Goal: Task Accomplishment & Management: Manage account settings

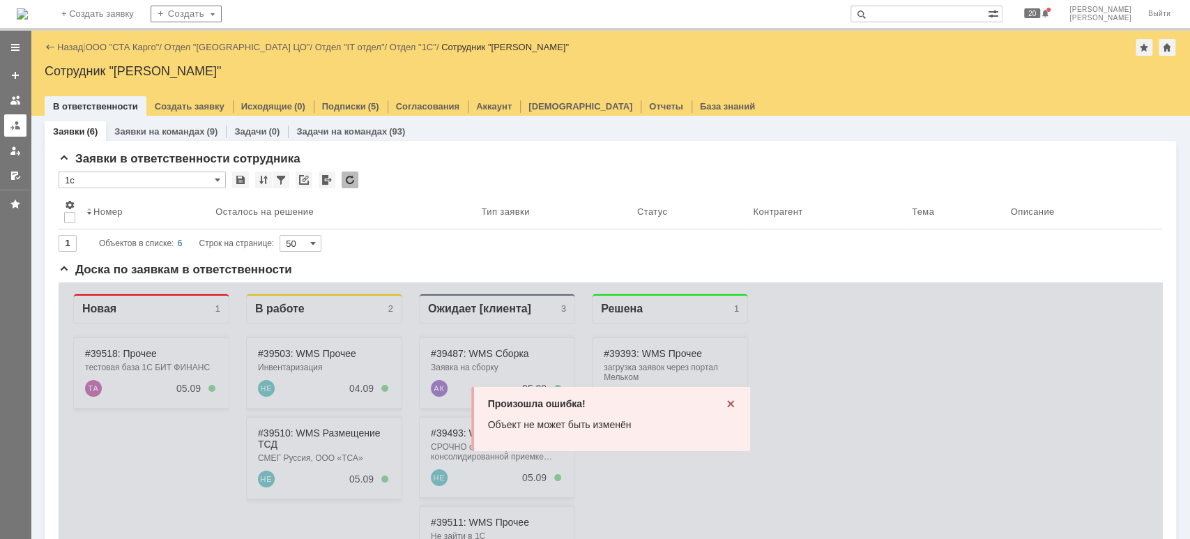
click at [15, 121] on div at bounding box center [15, 125] width 11 height 11
click at [17, 121] on div at bounding box center [15, 125] width 11 height 11
click at [13, 124] on div at bounding box center [15, 125] width 11 height 11
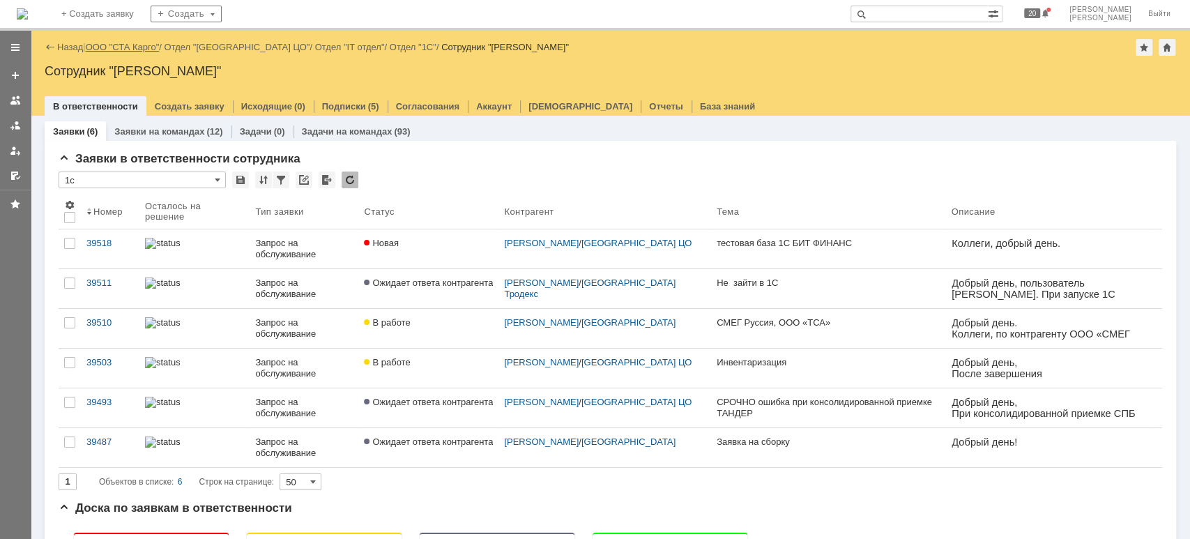
click at [137, 52] on link "ООО "СТА Карго"" at bounding box center [123, 47] width 74 height 10
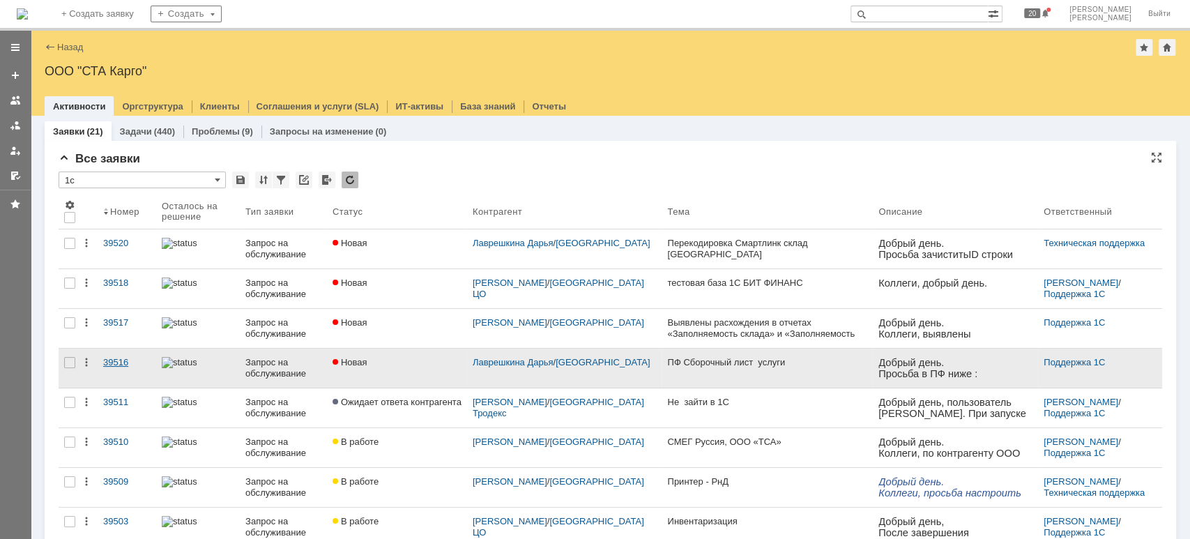
click at [127, 357] on div "39516" at bounding box center [126, 362] width 47 height 11
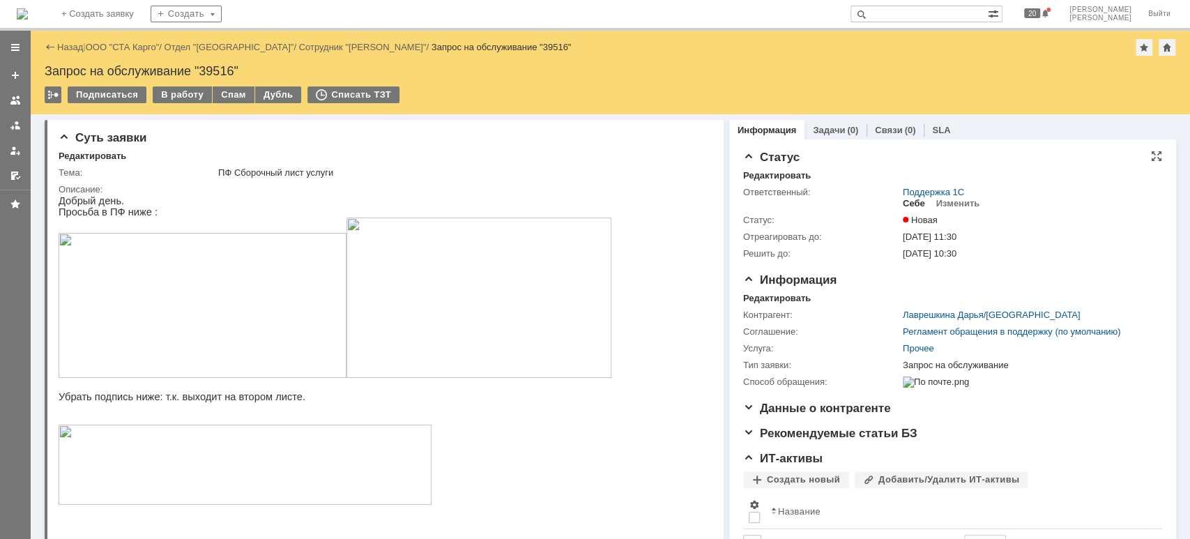
click at [904, 206] on div "Себе" at bounding box center [913, 203] width 22 height 11
click at [205, 90] on div "В работу" at bounding box center [182, 94] width 59 height 17
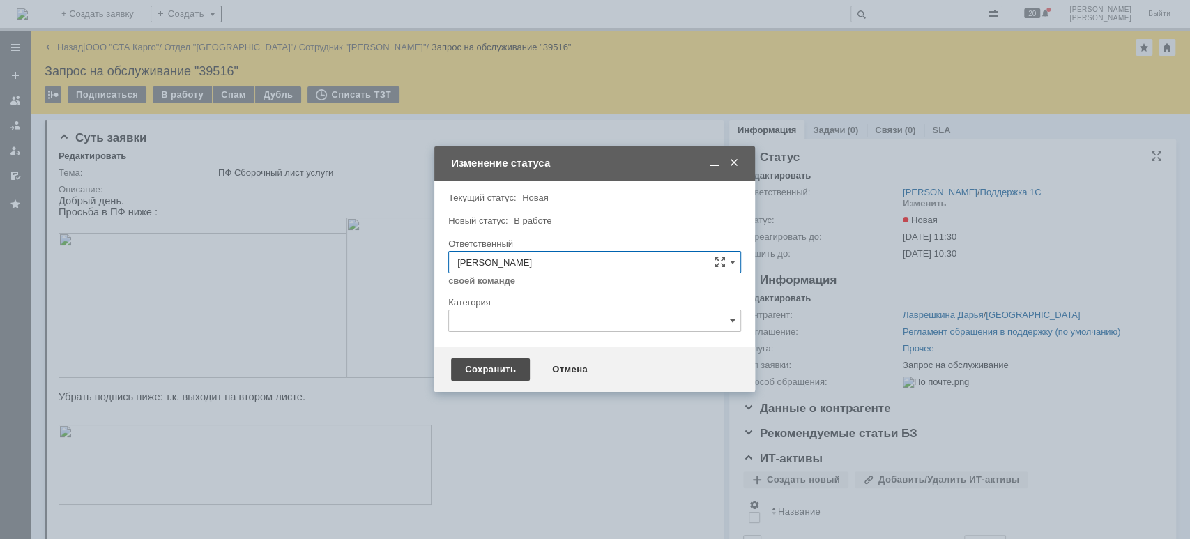
click at [479, 368] on div "Сохранить" at bounding box center [490, 369] width 79 height 22
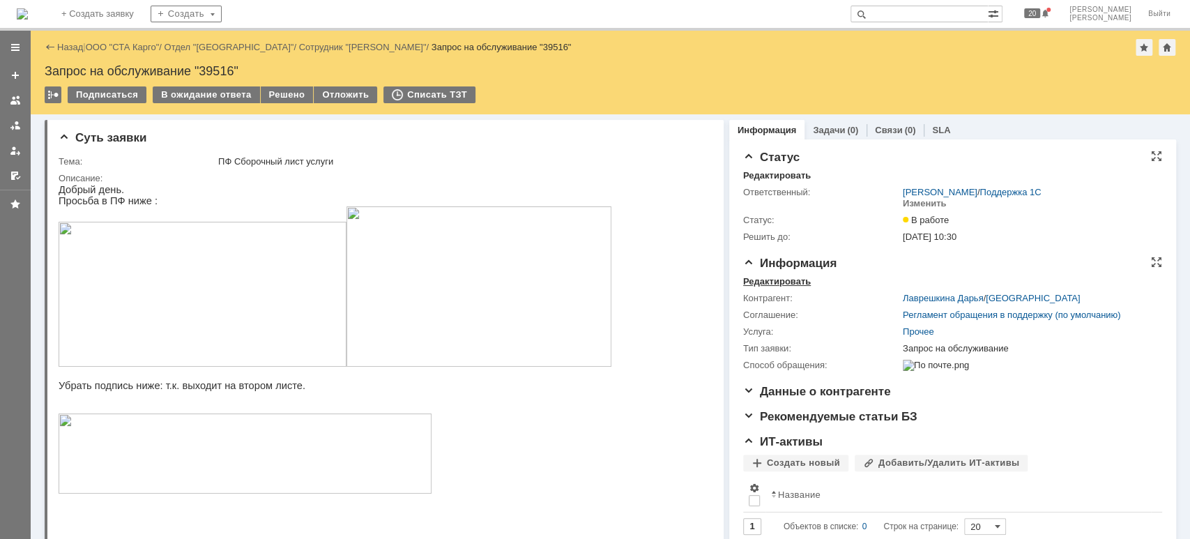
click at [780, 280] on div "Редактировать" at bounding box center [777, 281] width 68 height 11
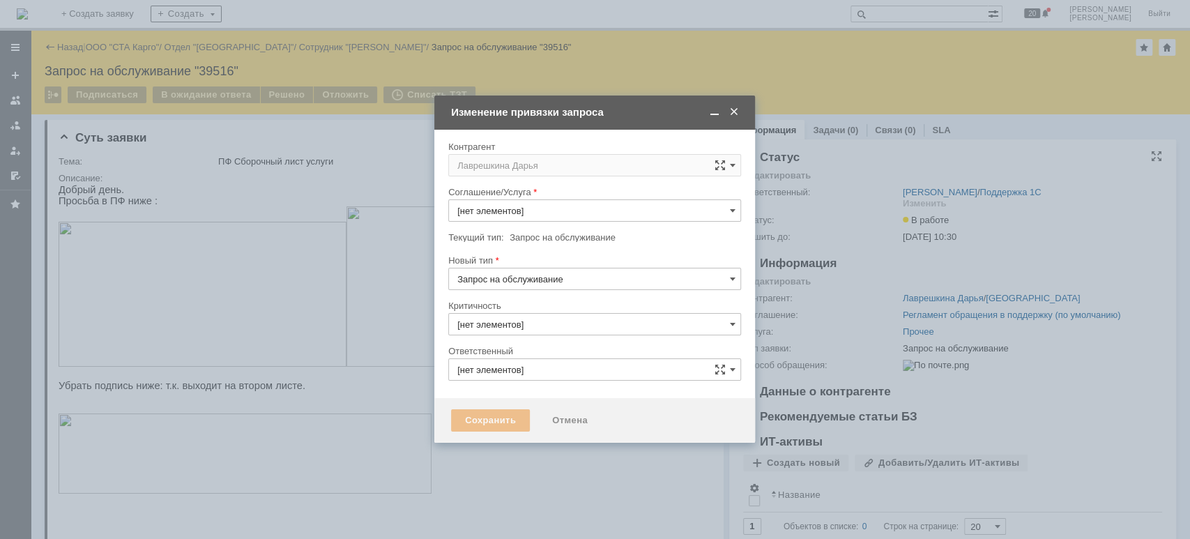
type input "Прочее"
type input "3. Низкая"
type input "[не указано]"
type input "[PERSON_NAME]"
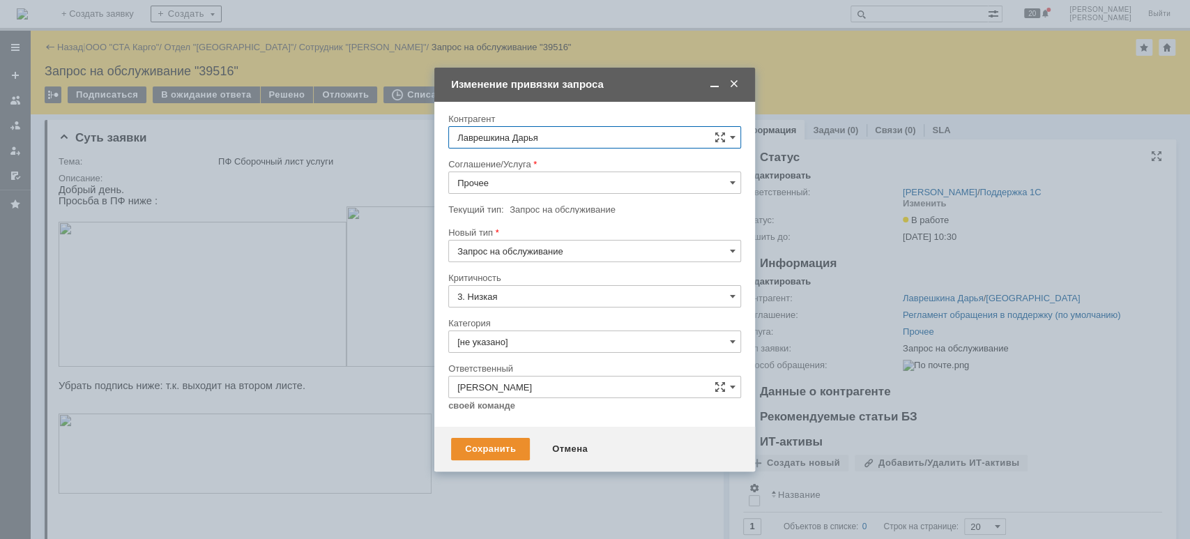
click at [537, 181] on input "Прочее" at bounding box center [594, 182] width 293 height 22
click at [567, 302] on span "WMS Прочее" at bounding box center [594, 307] width 275 height 11
click at [484, 446] on div "Сохранить" at bounding box center [490, 449] width 79 height 22
type input "WMS Прочее"
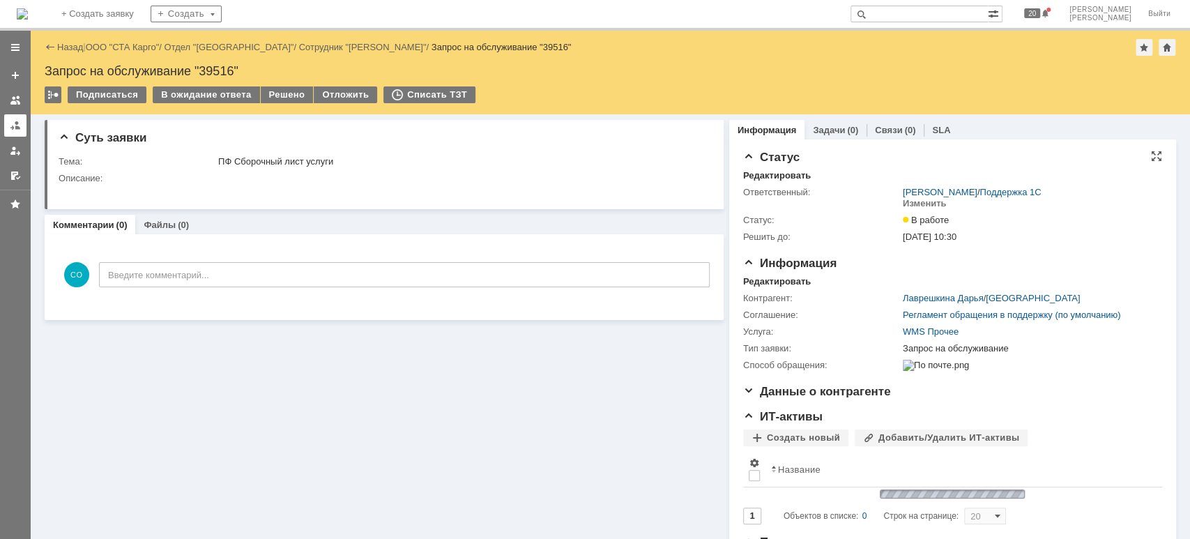
click at [17, 121] on div at bounding box center [15, 125] width 11 height 11
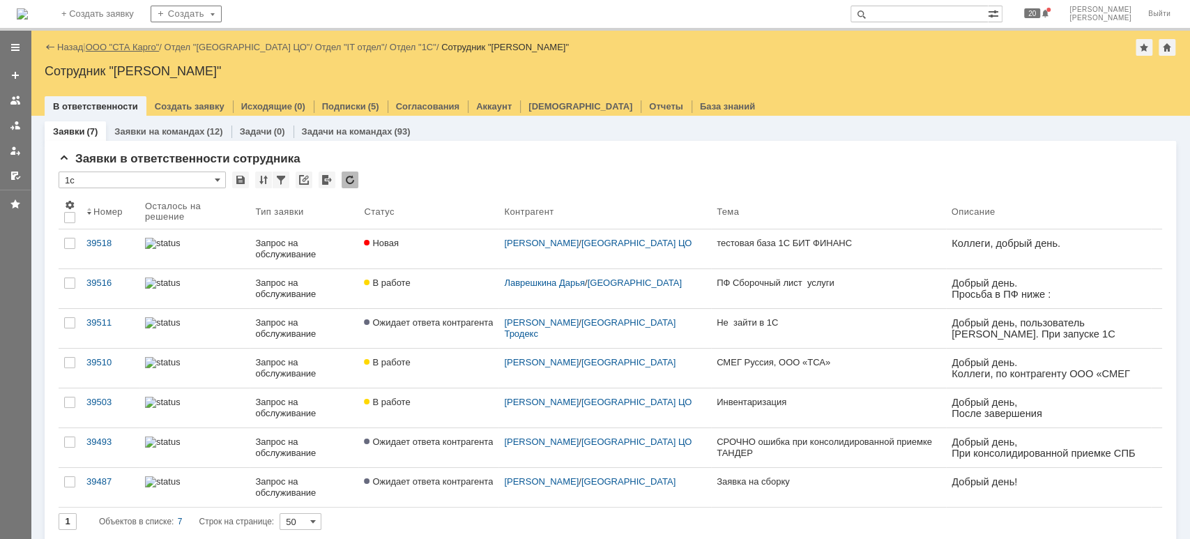
click at [148, 46] on link "ООО "СТА Карго"" at bounding box center [123, 47] width 74 height 10
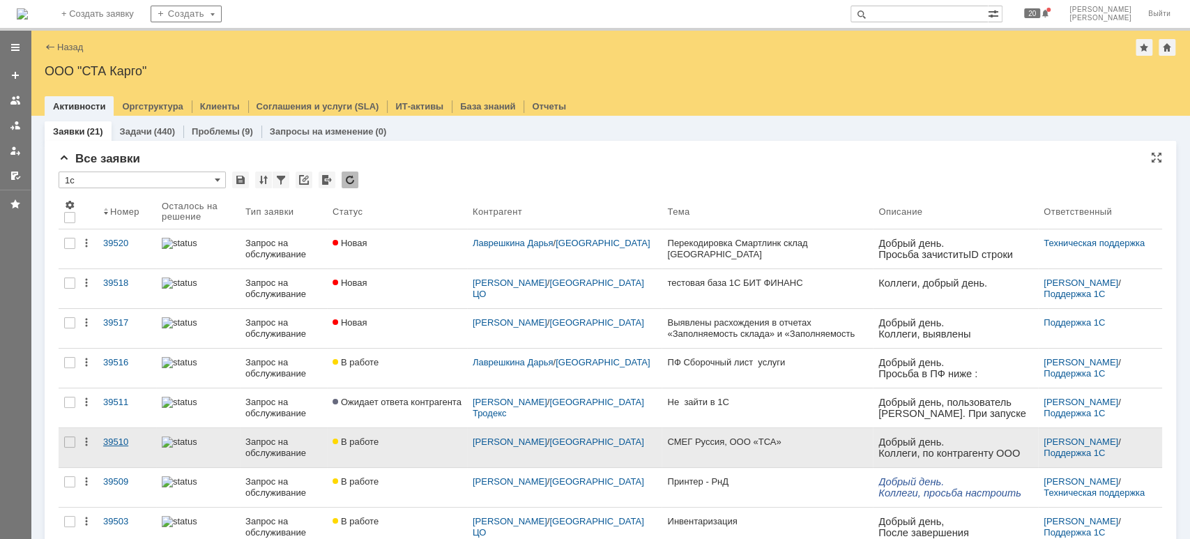
click at [129, 437] on div "39510" at bounding box center [126, 441] width 47 height 11
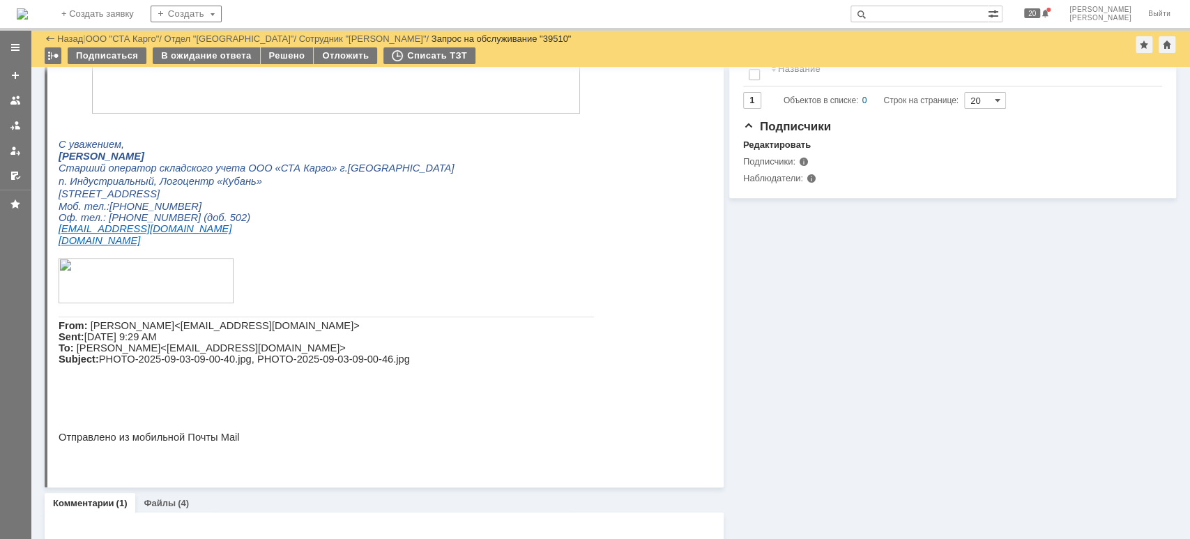
click at [240, 64] on td "В ожидание ответа" at bounding box center [206, 56] width 107 height 18
click at [236, 59] on div "В ожидание ответа" at bounding box center [206, 55] width 107 height 17
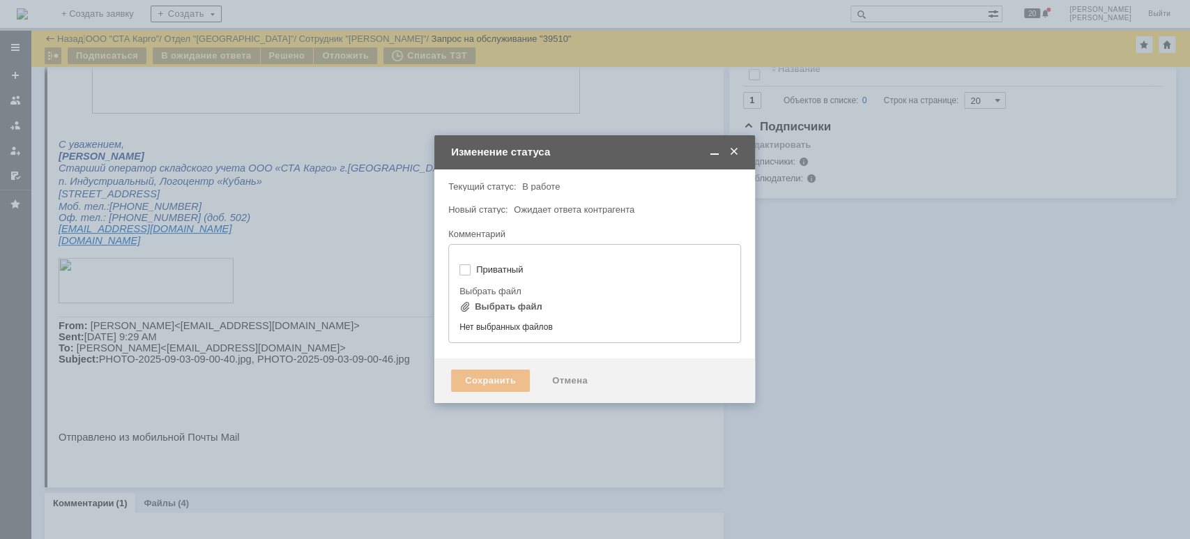
type input "[не указано]"
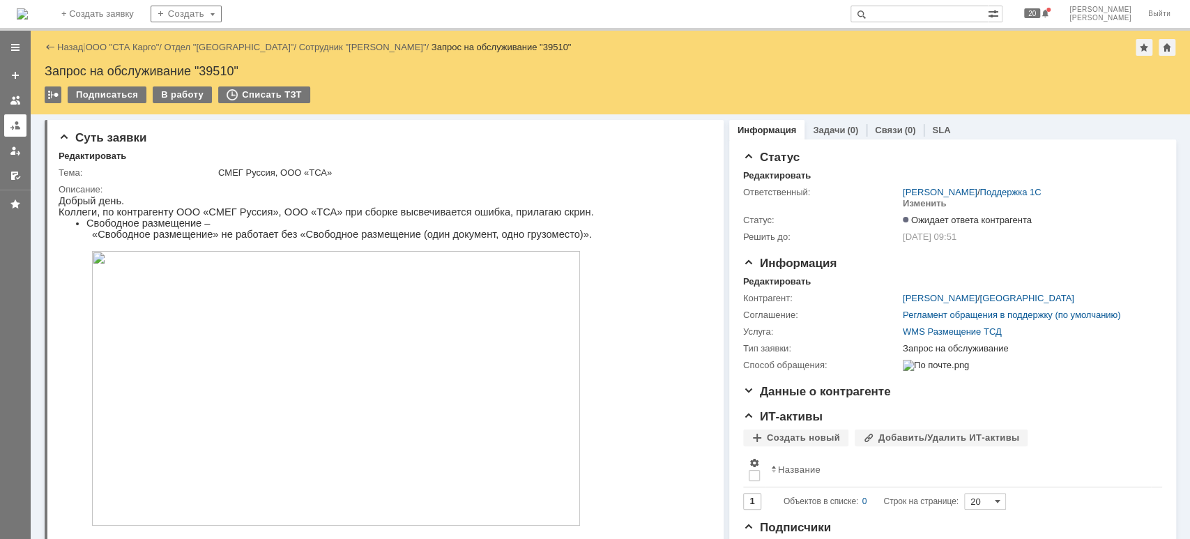
click at [23, 121] on link at bounding box center [15, 125] width 22 height 22
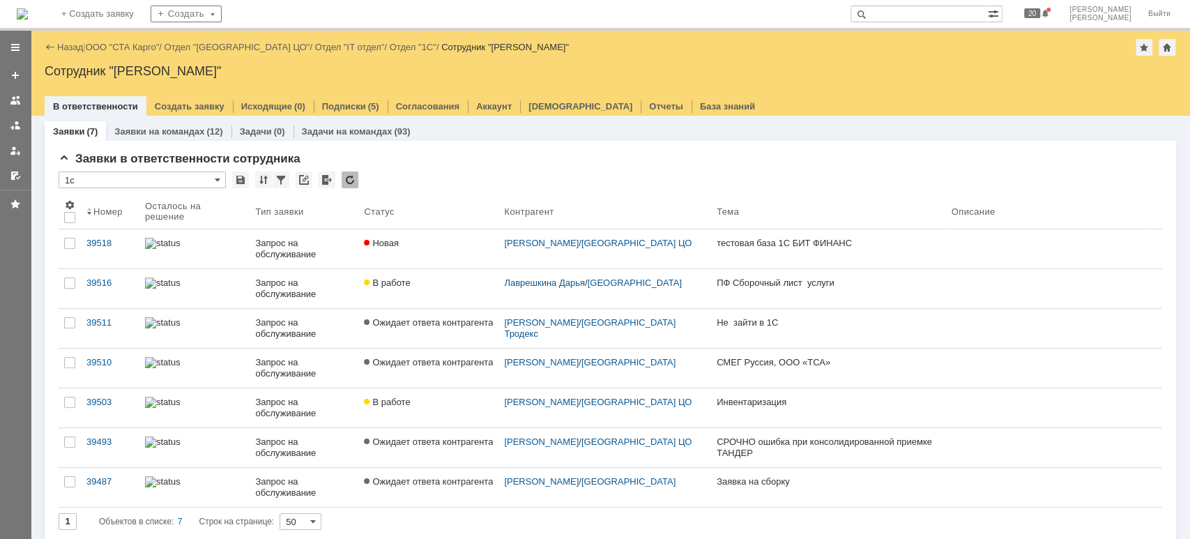
click at [156, 44] on link "ООО "СТА Карго"" at bounding box center [123, 47] width 74 height 10
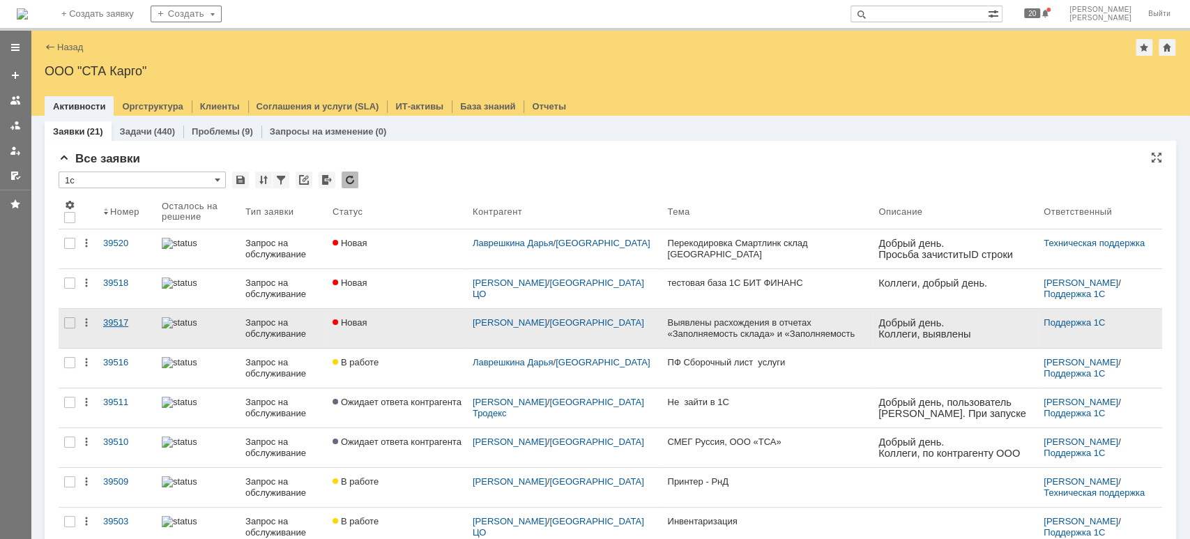
click at [127, 322] on div "39517" at bounding box center [126, 322] width 47 height 11
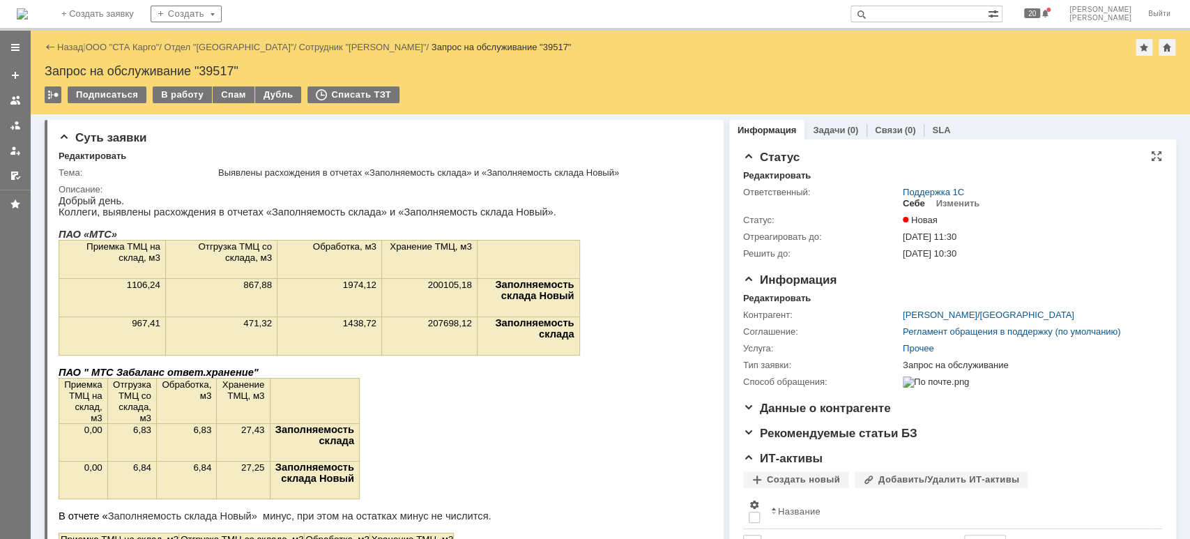
click at [902, 200] on div "Себе" at bounding box center [913, 203] width 22 height 11
click at [164, 91] on div "В работу" at bounding box center [182, 94] width 59 height 17
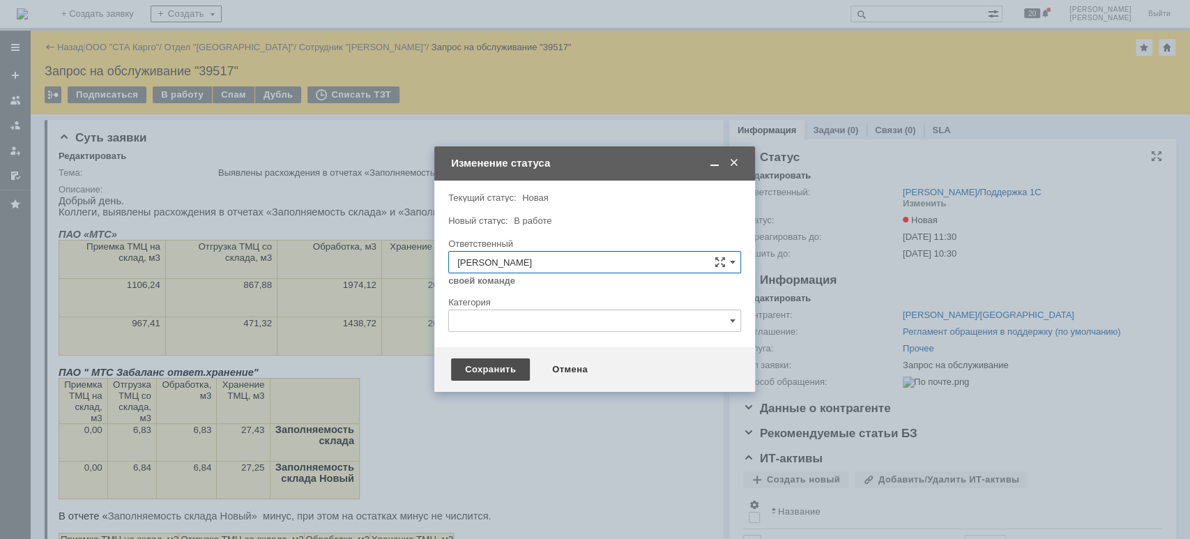
click at [463, 365] on div "Сохранить" at bounding box center [490, 369] width 79 height 22
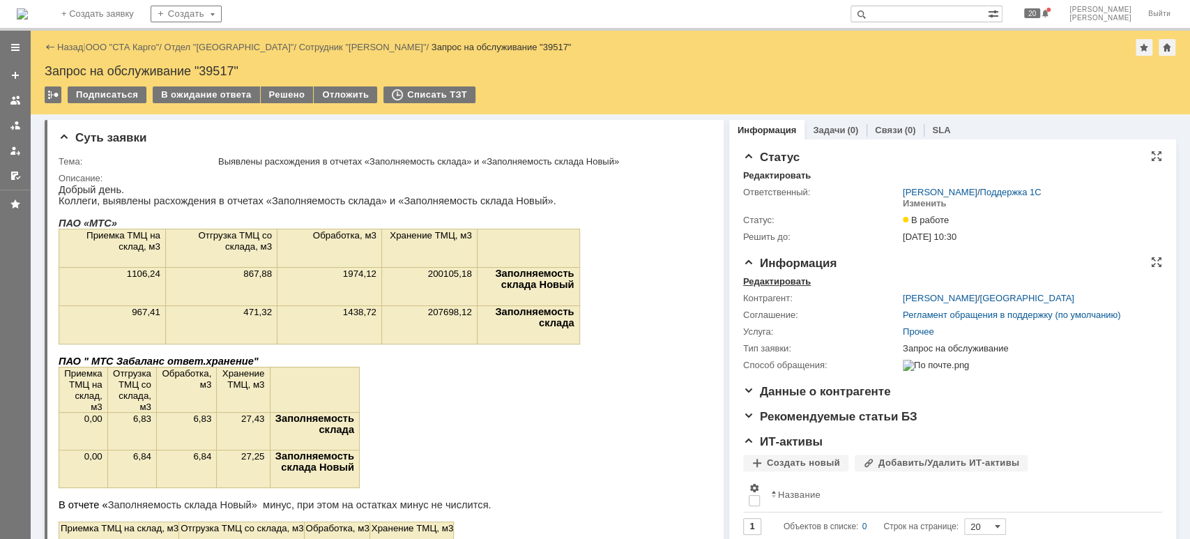
click at [771, 281] on div "Редактировать" at bounding box center [777, 281] width 68 height 11
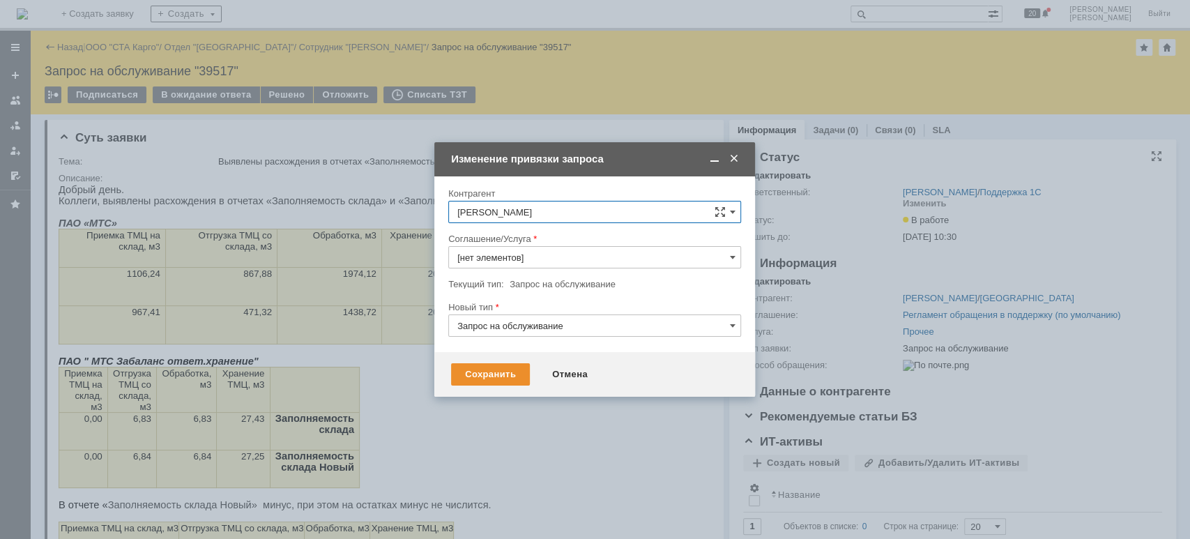
type input "Прочее"
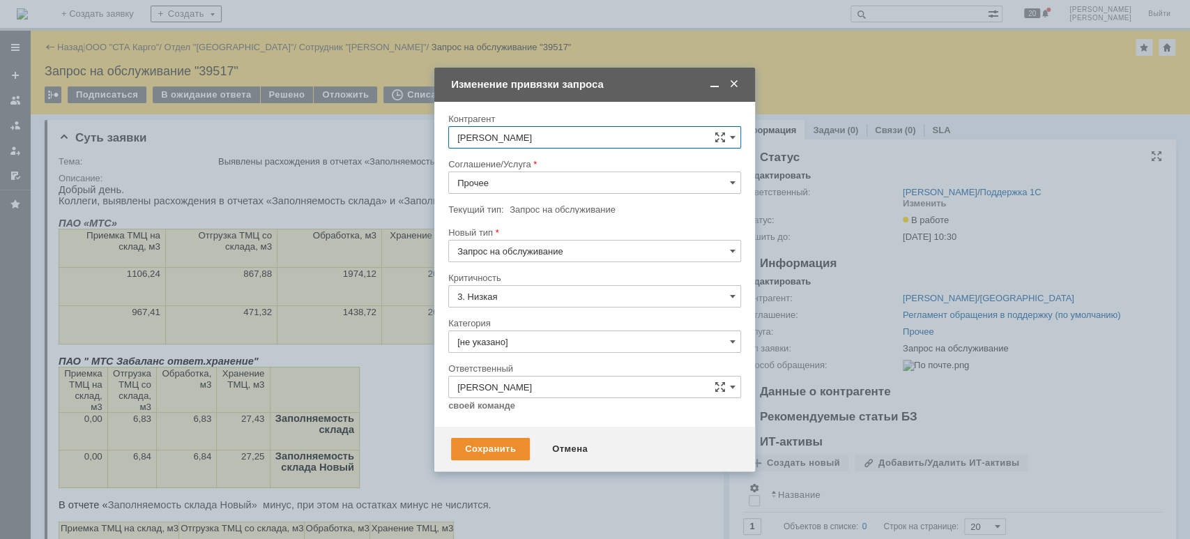
click at [521, 194] on div at bounding box center [594, 199] width 293 height 10
click at [519, 187] on input "Прочее" at bounding box center [594, 182] width 293 height 22
click at [546, 318] on span "WMS Отчетность" at bounding box center [594, 320] width 275 height 11
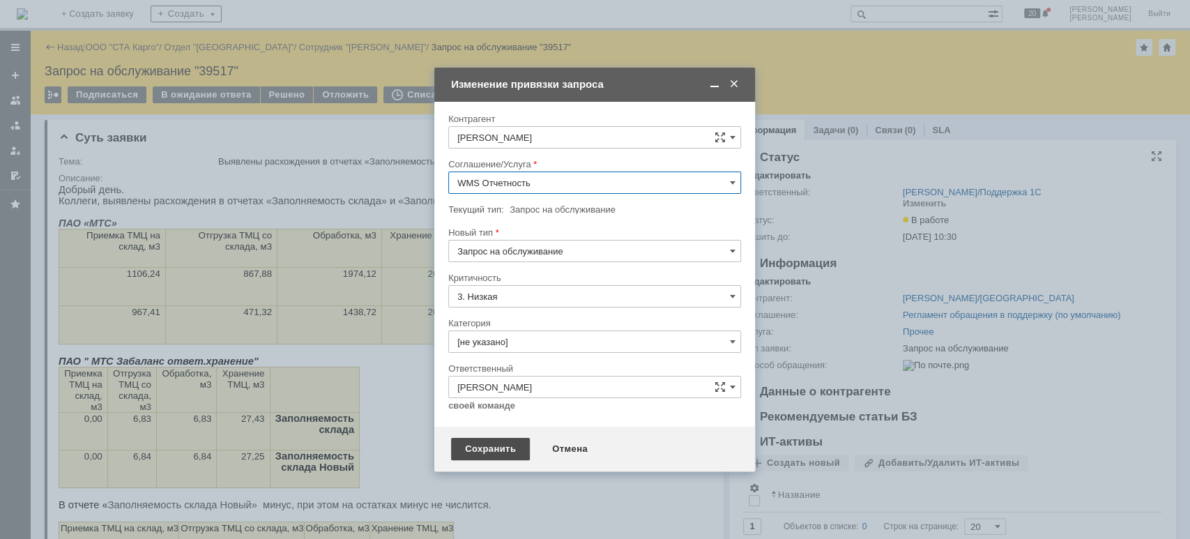
click at [477, 450] on div "Сохранить" at bounding box center [490, 449] width 79 height 22
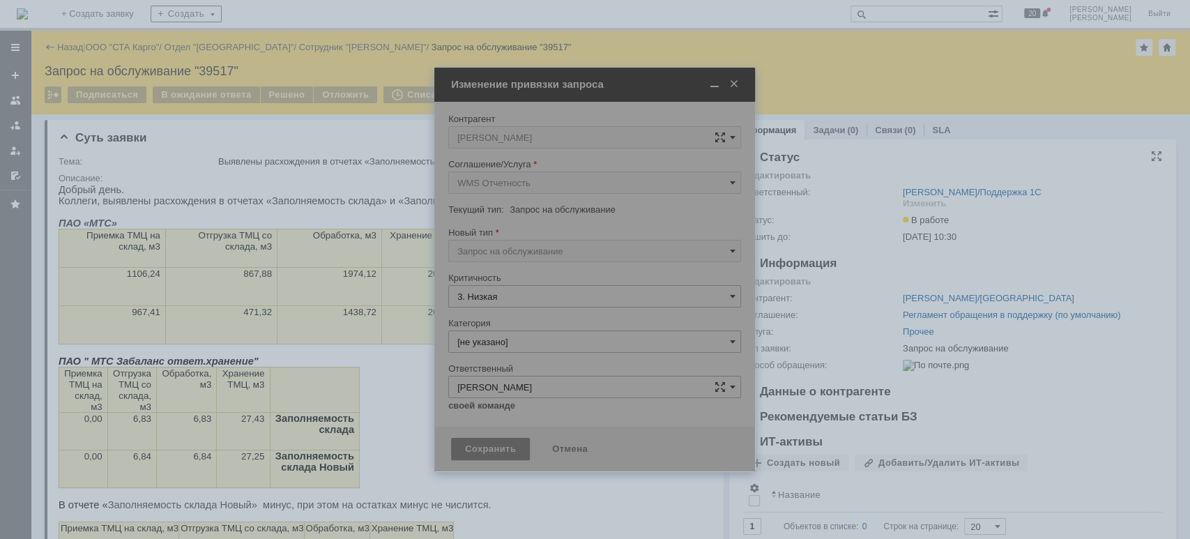
type input "WMS Отчетность"
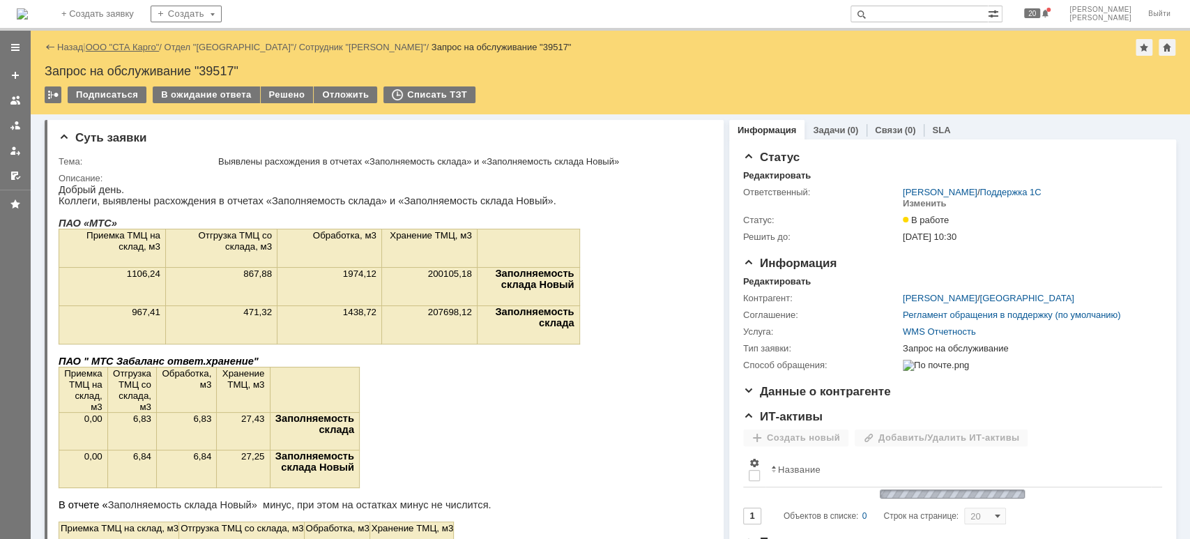
click at [115, 50] on link "ООО "СТА Карго"" at bounding box center [123, 47] width 74 height 10
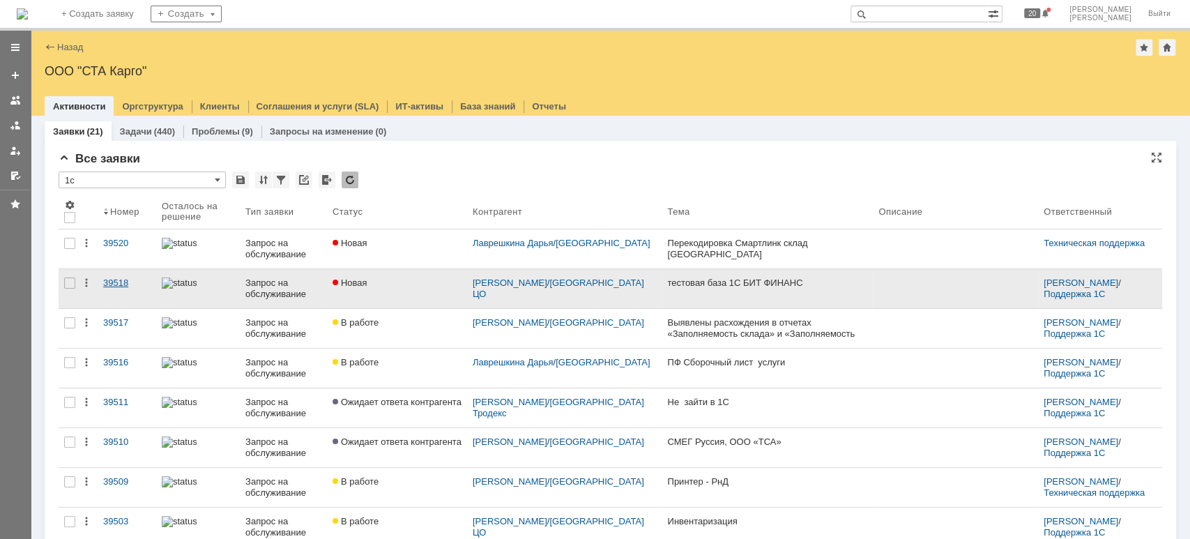
click at [109, 281] on div "39518" at bounding box center [126, 282] width 47 height 11
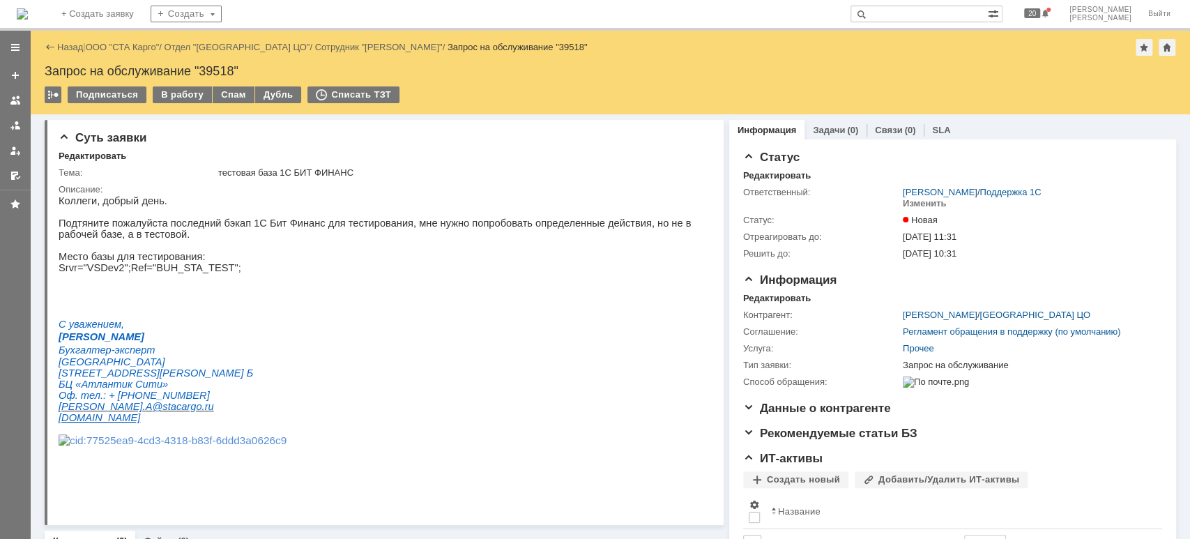
click at [116, 40] on div "Назад | ООО "СТА Карго" / Отдел "[GEOGRAPHIC_DATA] ЦО" / Сотрудник "[PERSON_NAM…" at bounding box center [610, 47] width 1131 height 17
click at [117, 46] on link "ООО "СТА Карго"" at bounding box center [123, 47] width 74 height 10
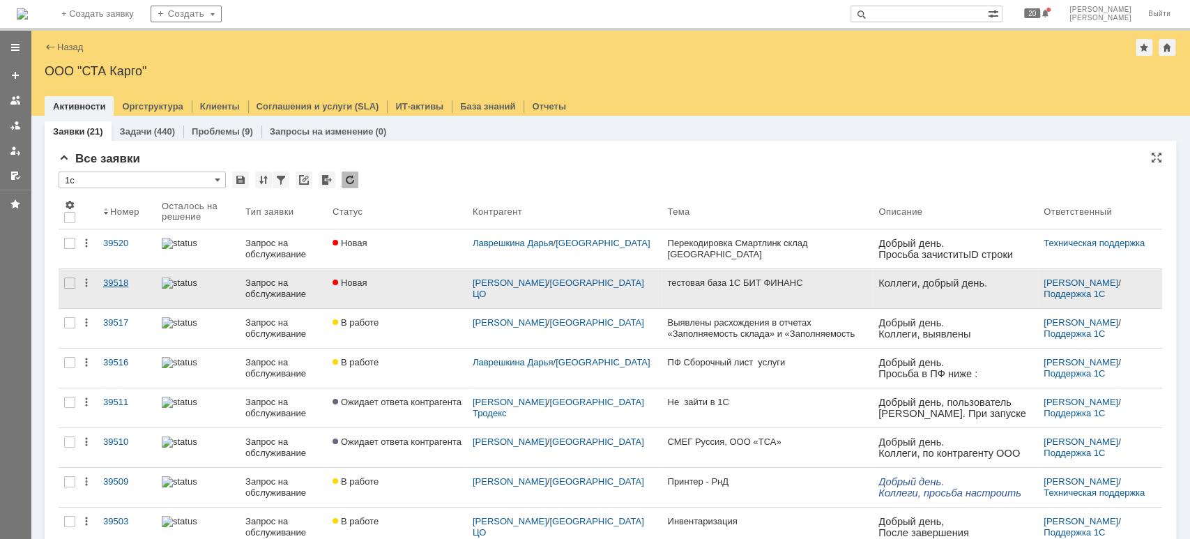
click at [121, 279] on div "39518" at bounding box center [126, 282] width 47 height 11
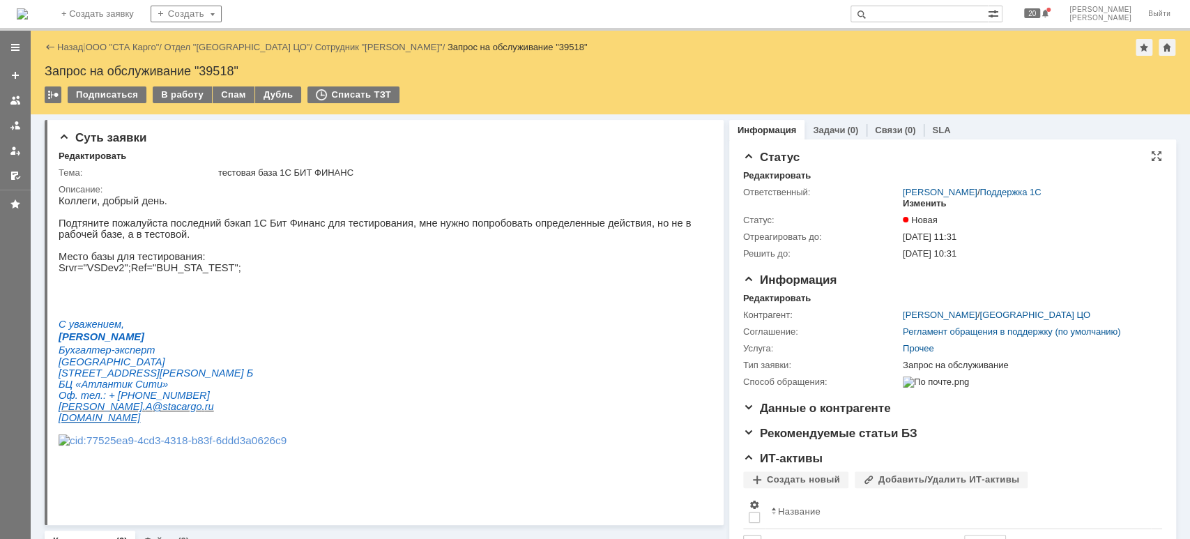
click at [918, 203] on div "Изменить" at bounding box center [924, 203] width 44 height 11
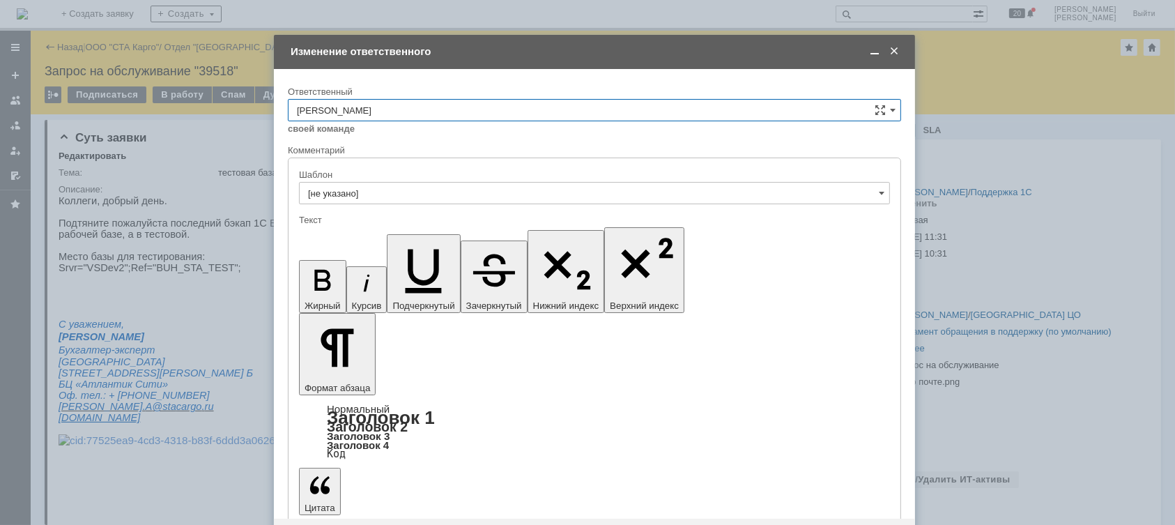
click at [447, 116] on input "[PERSON_NAME]" at bounding box center [594, 110] width 613 height 22
click at [407, 199] on span "[PERSON_NAME]" at bounding box center [594, 204] width 595 height 11
type input "[PERSON_NAME]"
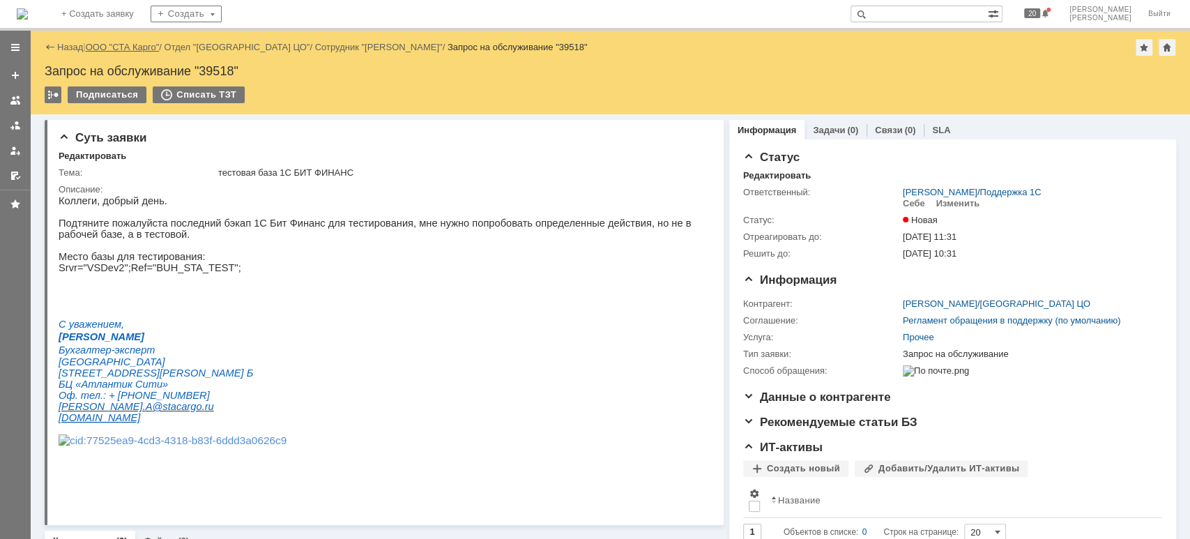
click at [145, 50] on link "ООО "СТА Карго"" at bounding box center [123, 47] width 74 height 10
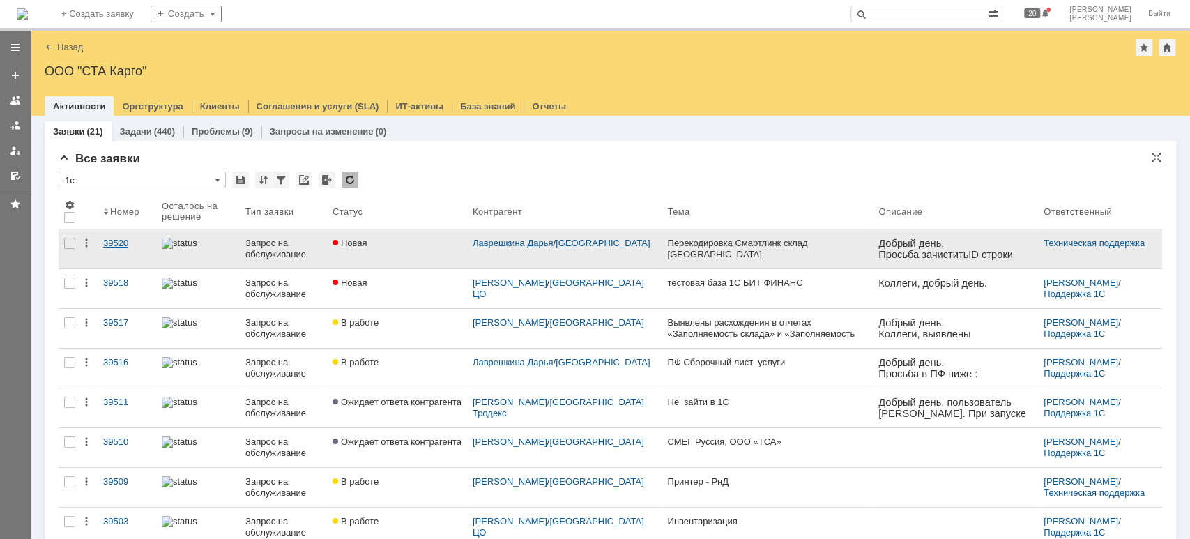
click at [127, 245] on div "39520" at bounding box center [126, 243] width 47 height 11
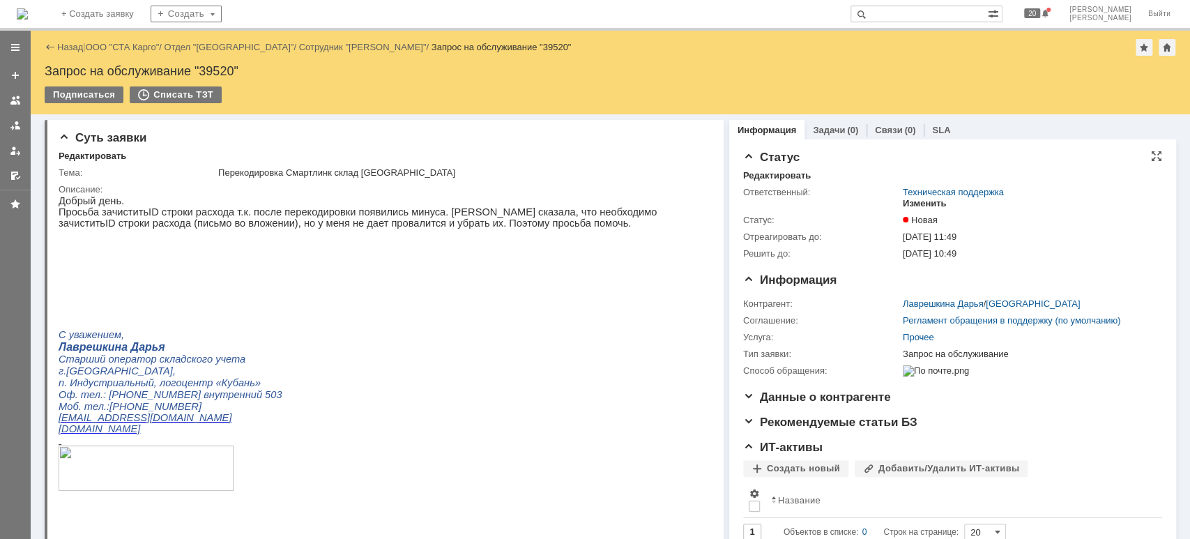
click at [911, 203] on div "Изменить" at bounding box center [924, 203] width 44 height 11
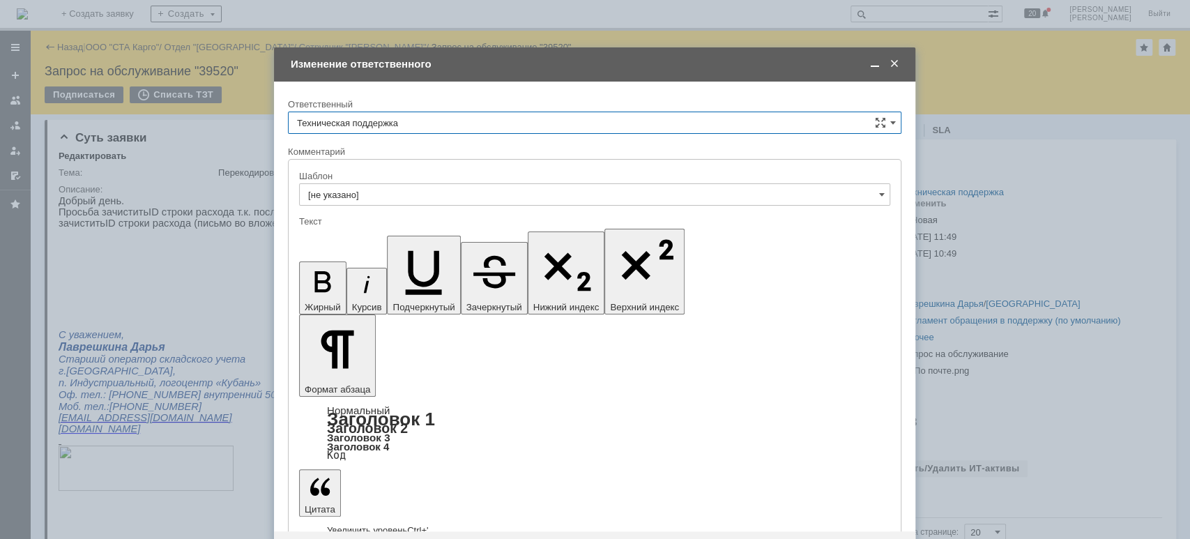
click at [454, 122] on input "Техническая поддержка" at bounding box center [594, 122] width 613 height 22
click at [437, 208] on div "всего элементов: 2" at bounding box center [594, 216] width 612 height 17
click at [433, 197] on span "[PERSON_NAME]" at bounding box center [594, 194] width 595 height 11
type input "[PERSON_NAME]"
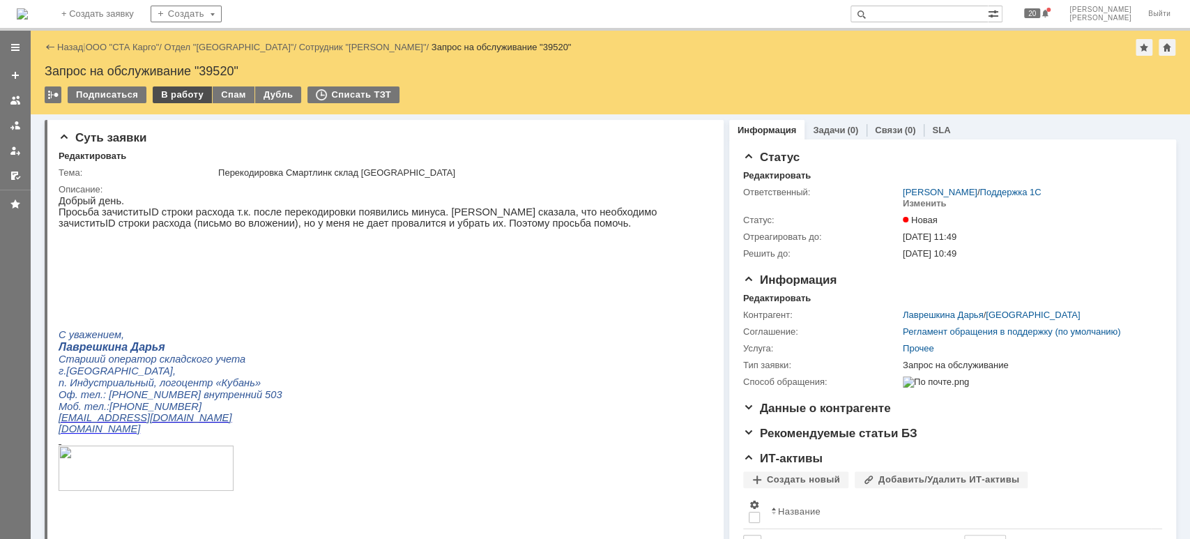
click at [167, 95] on div "В работу" at bounding box center [182, 94] width 59 height 17
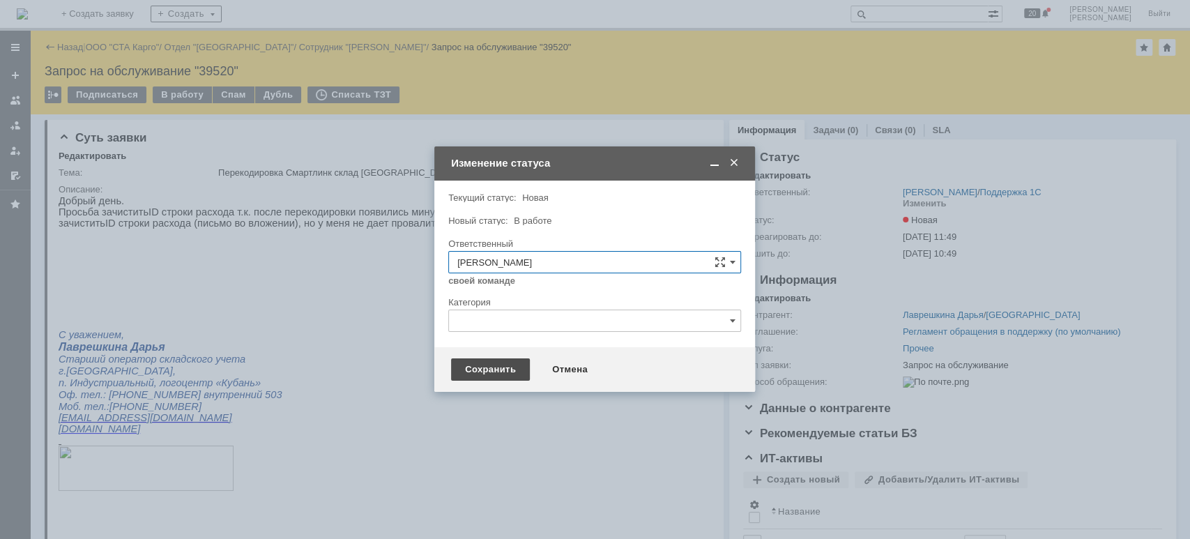
click at [469, 363] on div "Сохранить" at bounding box center [490, 369] width 79 height 22
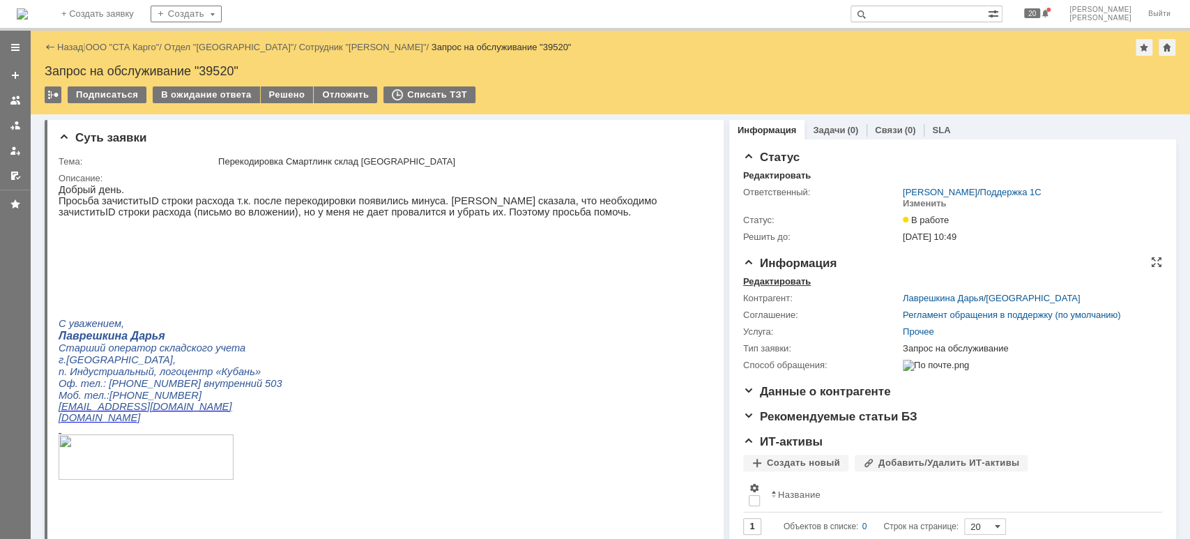
click at [774, 280] on div "Редактировать" at bounding box center [777, 281] width 68 height 11
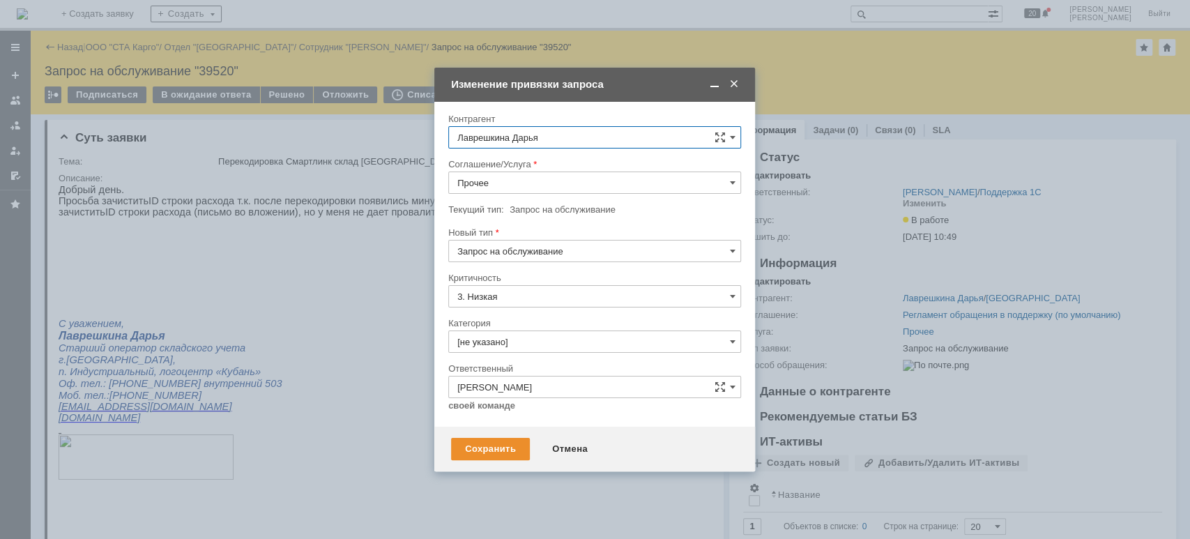
click at [509, 183] on input "Прочее" at bounding box center [594, 182] width 293 height 22
click at [559, 328] on div "WMS Приёмка ТСД" at bounding box center [594, 320] width 291 height 22
click at [548, 177] on input "WMS Приёмка ТСД" at bounding box center [594, 182] width 293 height 22
click at [525, 302] on span "WMS Прочее" at bounding box center [594, 307] width 275 height 11
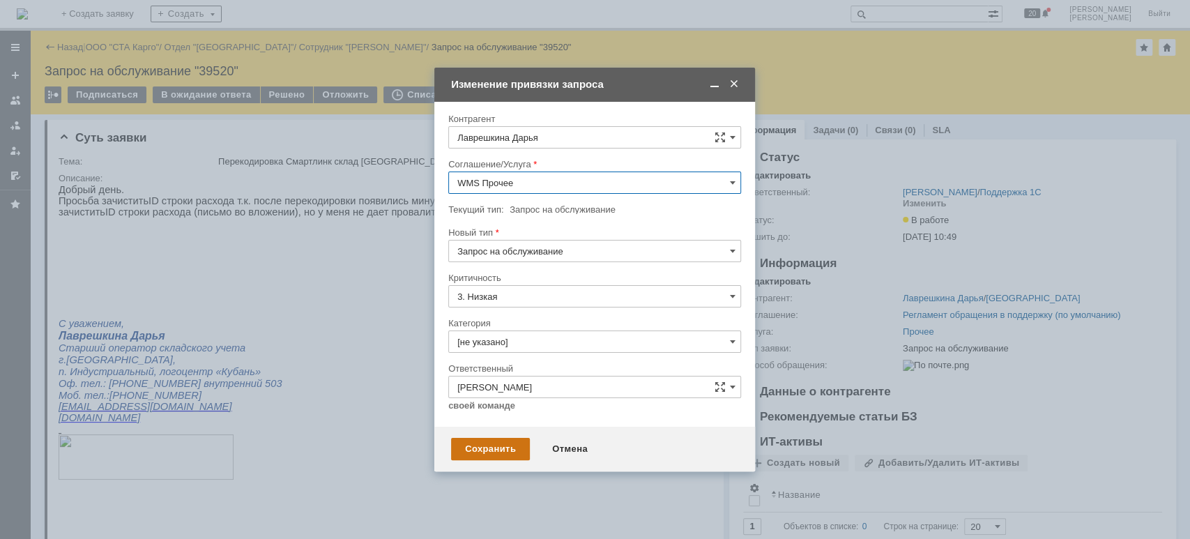
type input "WMS Прочее"
click at [511, 457] on div "Сохранить" at bounding box center [490, 449] width 79 height 22
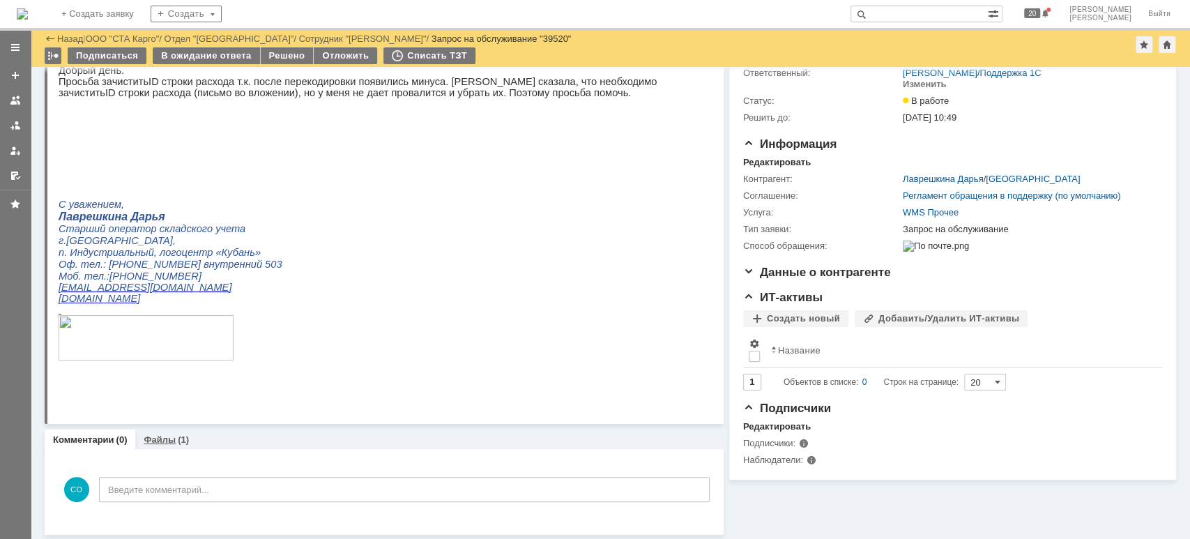
click at [174, 443] on div "Файлы (1)" at bounding box center [166, 439] width 45 height 9
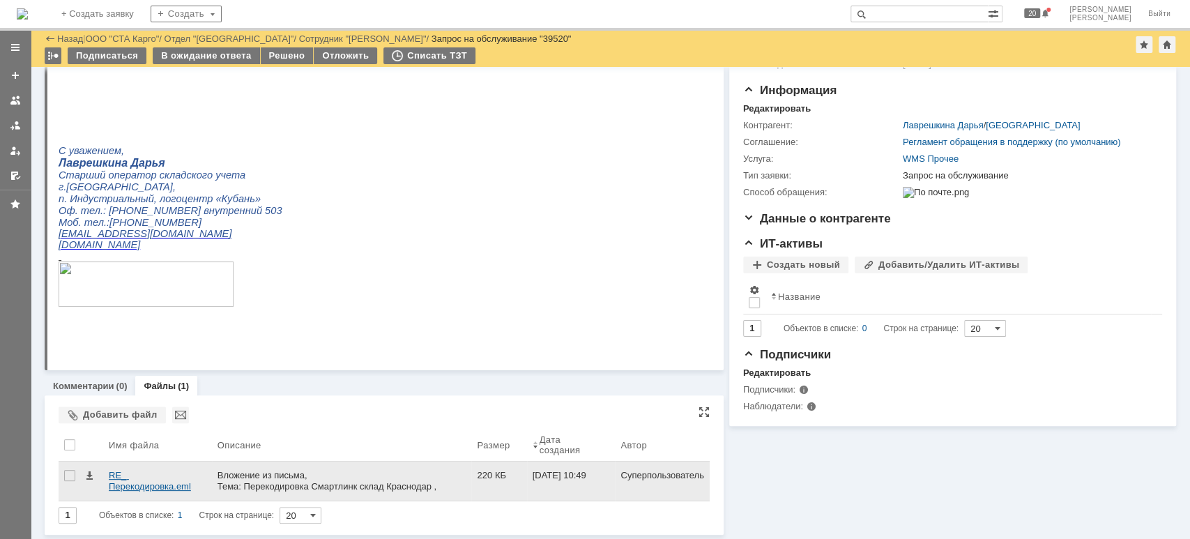
click at [130, 478] on div "RE_ Перекодировка.eml" at bounding box center [158, 481] width 98 height 22
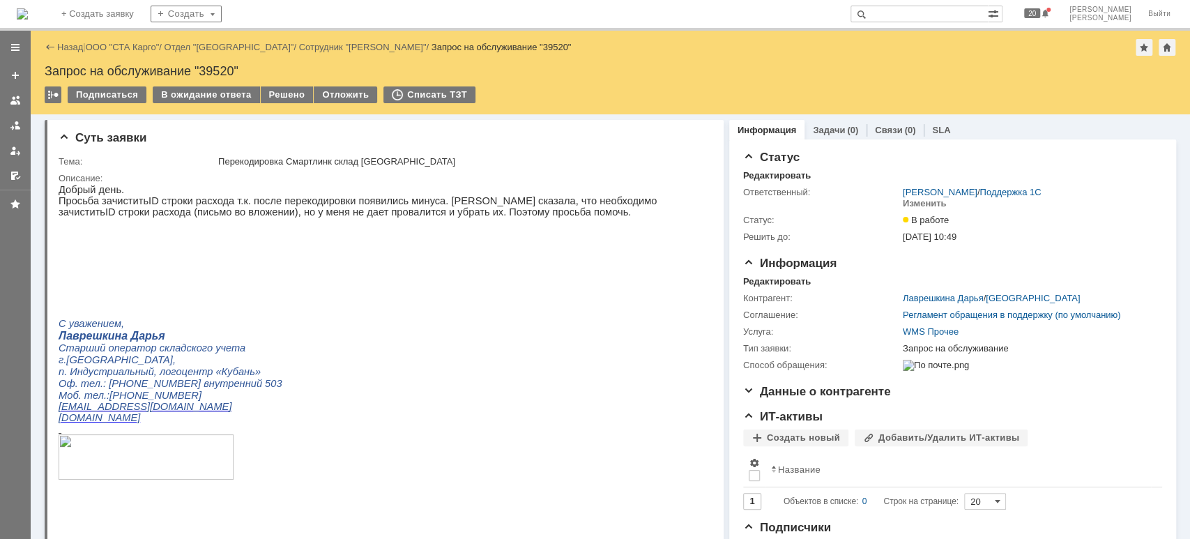
click at [8, 121] on link at bounding box center [15, 125] width 22 height 22
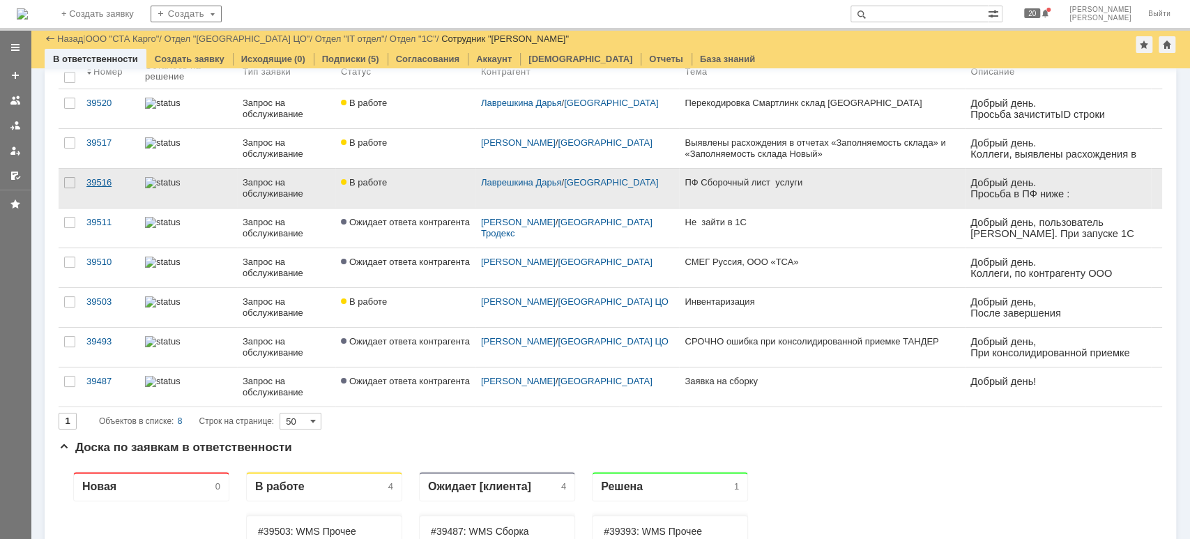
click at [102, 190] on link "39516" at bounding box center [110, 188] width 59 height 39
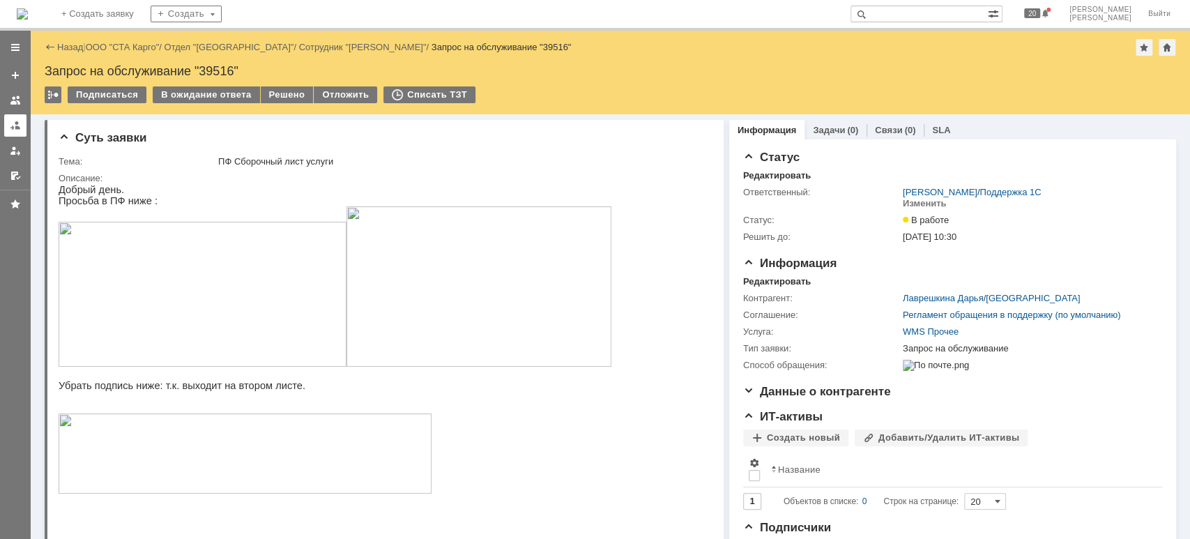
click at [10, 123] on div at bounding box center [15, 125] width 11 height 11
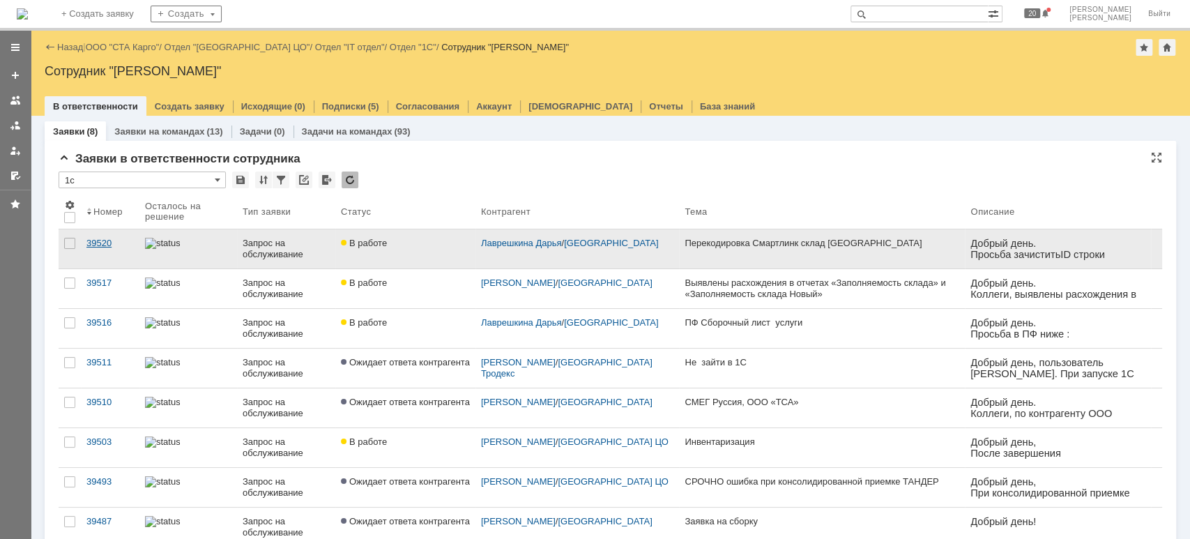
click at [105, 245] on div "39520" at bounding box center [109, 243] width 47 height 11
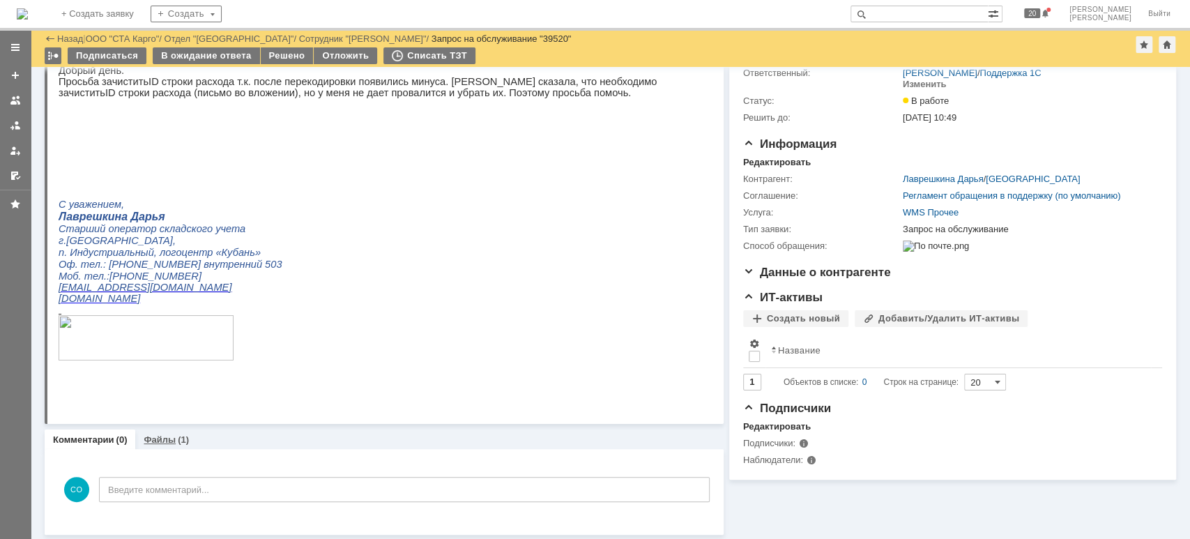
click at [173, 440] on div "Файлы (1)" at bounding box center [166, 439] width 45 height 9
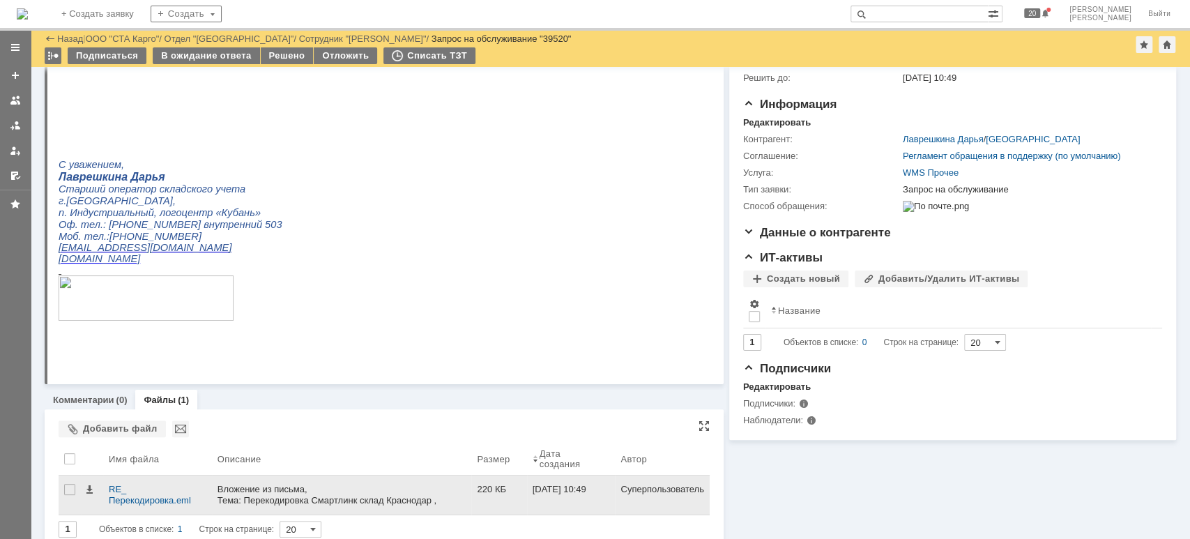
scroll to position [125, 0]
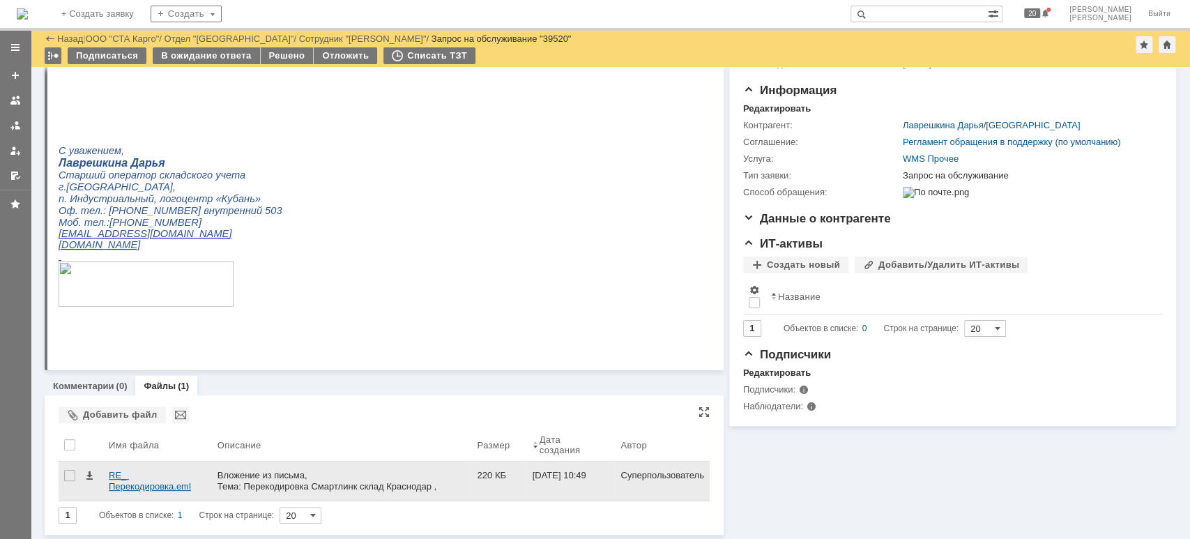
click at [143, 486] on div "RE_ Перекодировка.eml" at bounding box center [158, 481] width 98 height 22
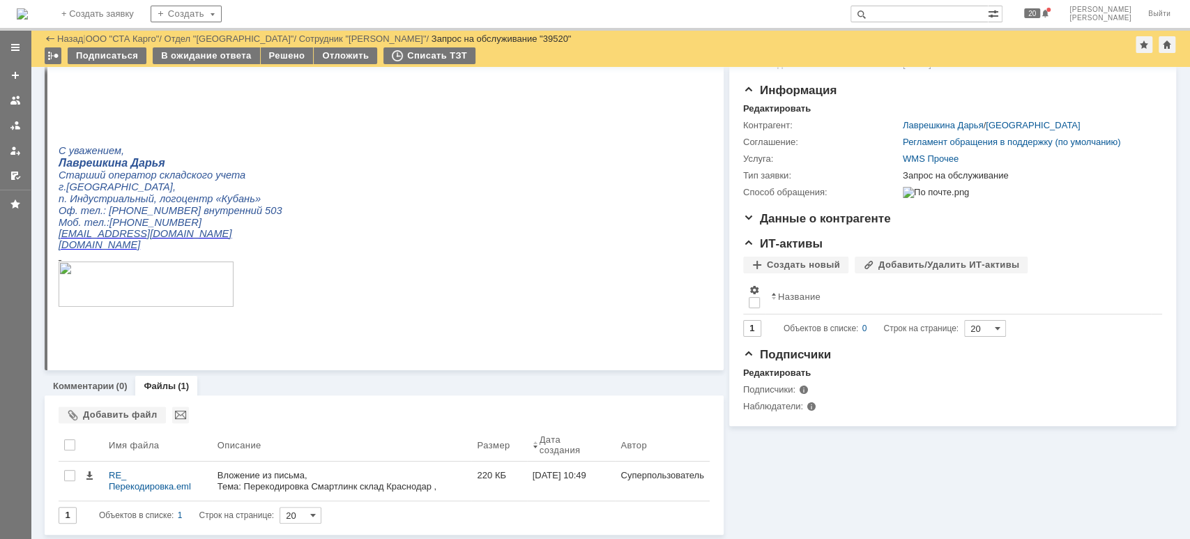
scroll to position [0, 0]
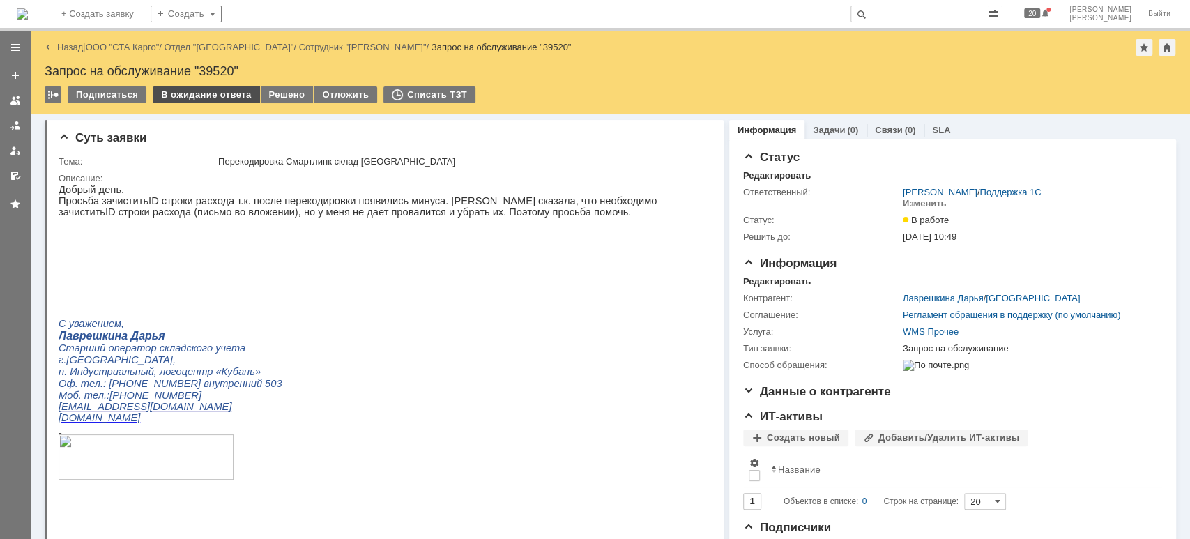
click at [199, 93] on div "В ожидание ответа" at bounding box center [206, 94] width 107 height 17
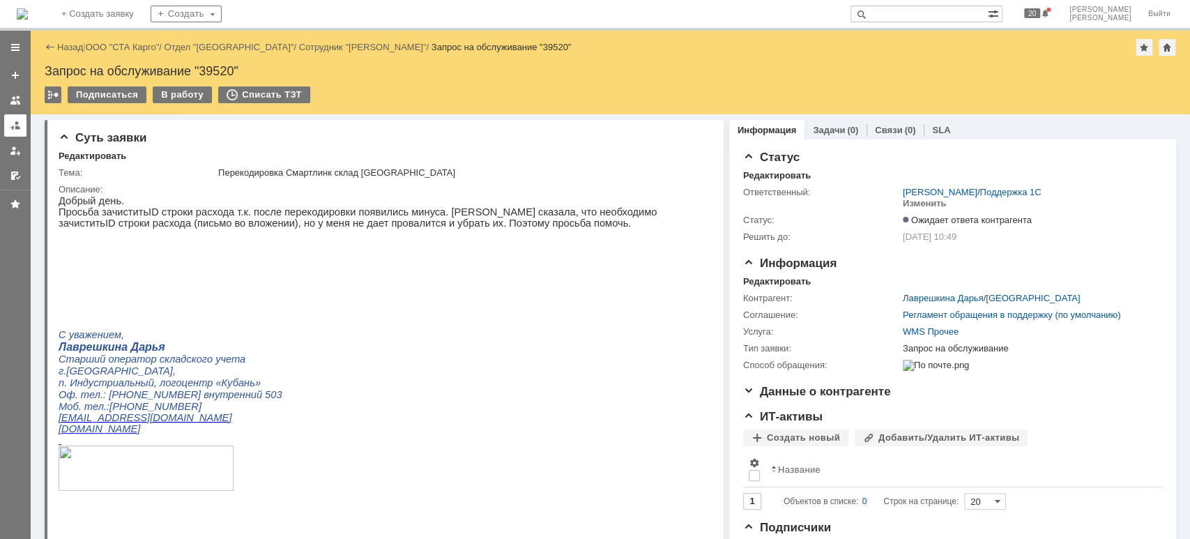
click at [11, 125] on div at bounding box center [15, 125] width 11 height 11
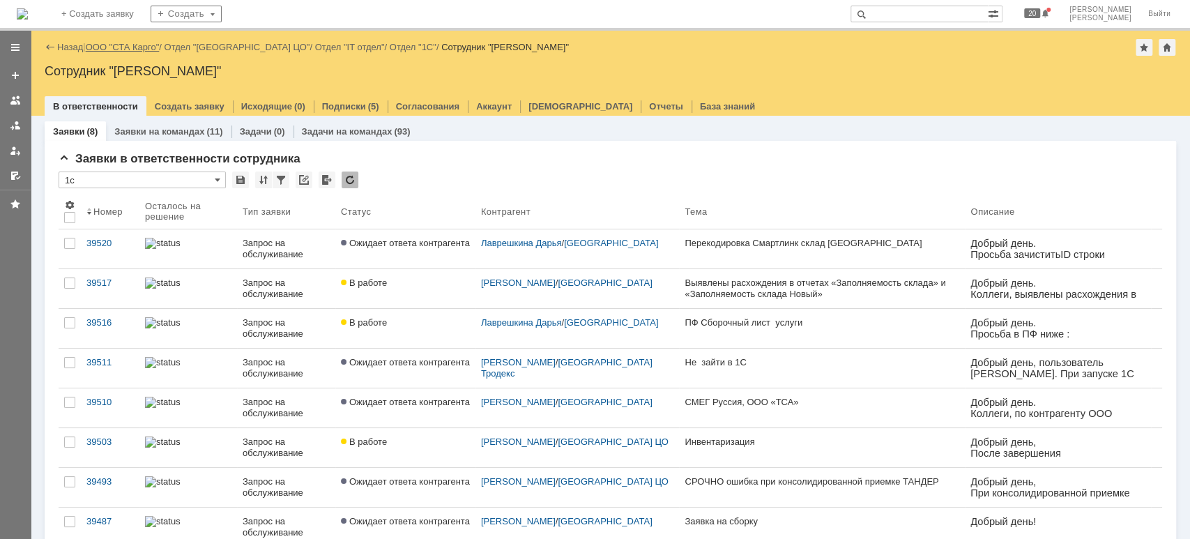
click at [109, 45] on link "ООО "СТА Карго"" at bounding box center [123, 47] width 74 height 10
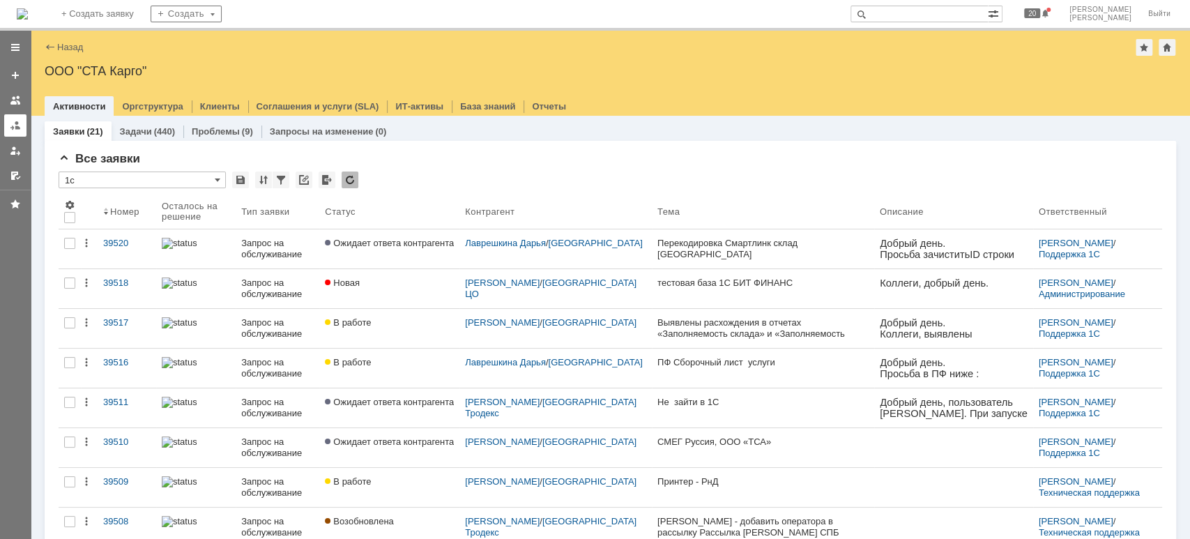
click at [11, 125] on div at bounding box center [15, 125] width 11 height 11
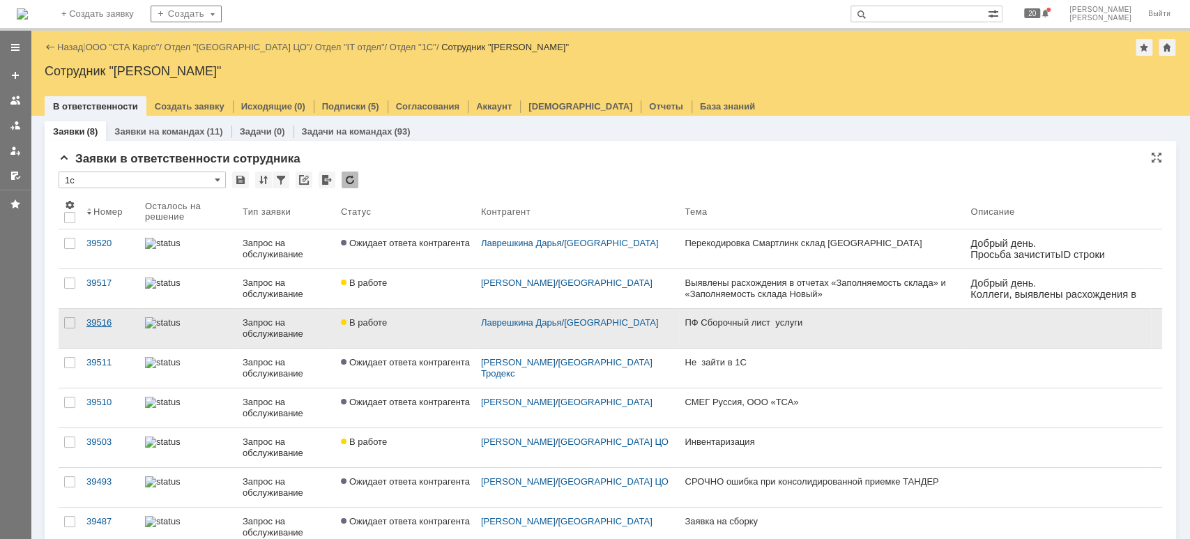
click at [108, 323] on div "39516" at bounding box center [109, 322] width 47 height 11
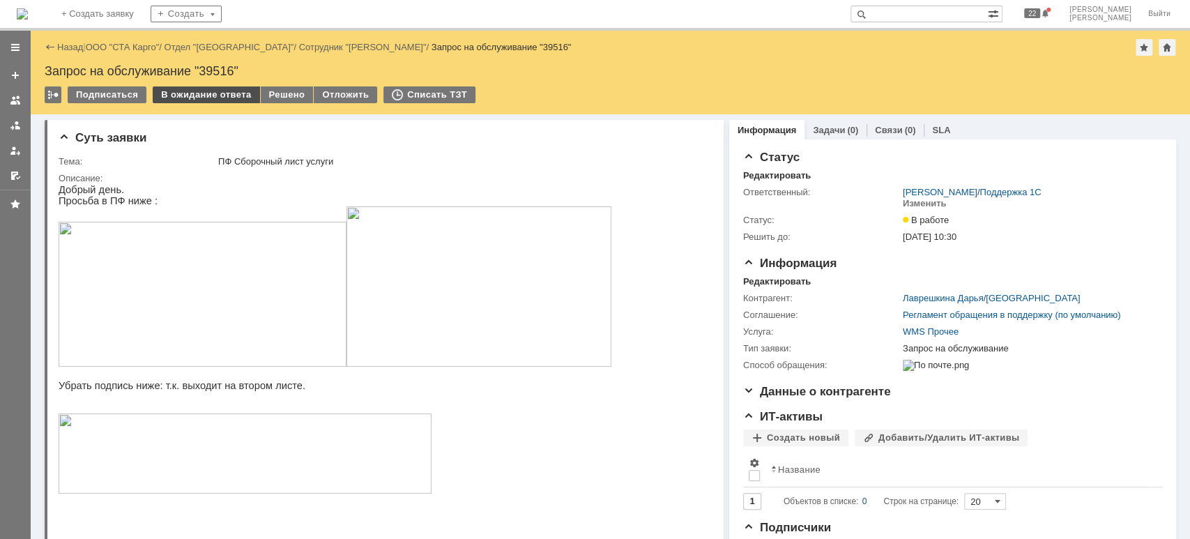
click at [174, 91] on div "В ожидание ответа" at bounding box center [206, 94] width 107 height 17
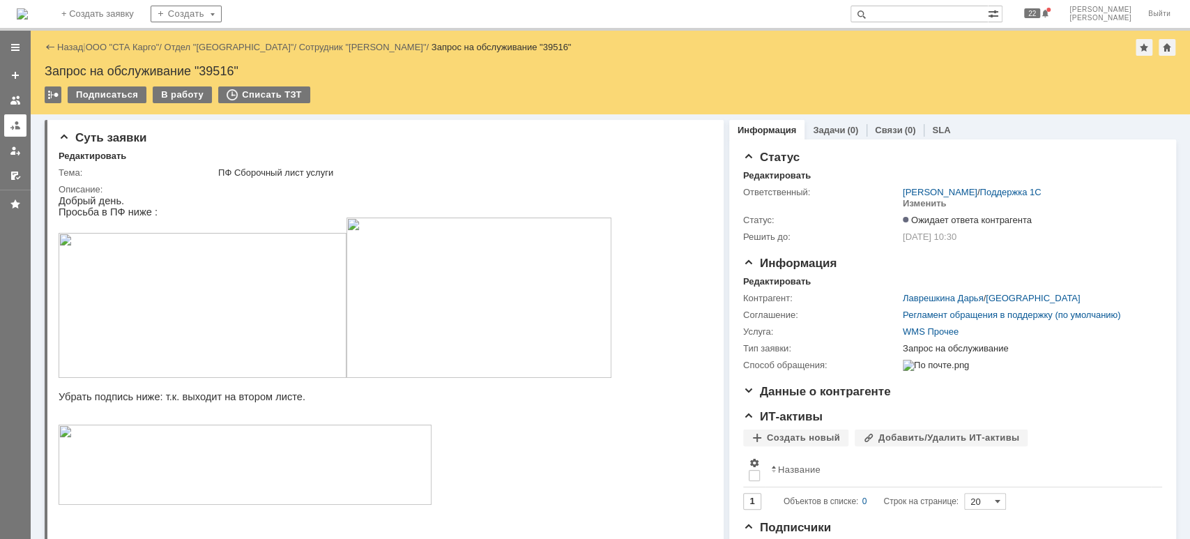
click at [25, 120] on link at bounding box center [15, 125] width 22 height 22
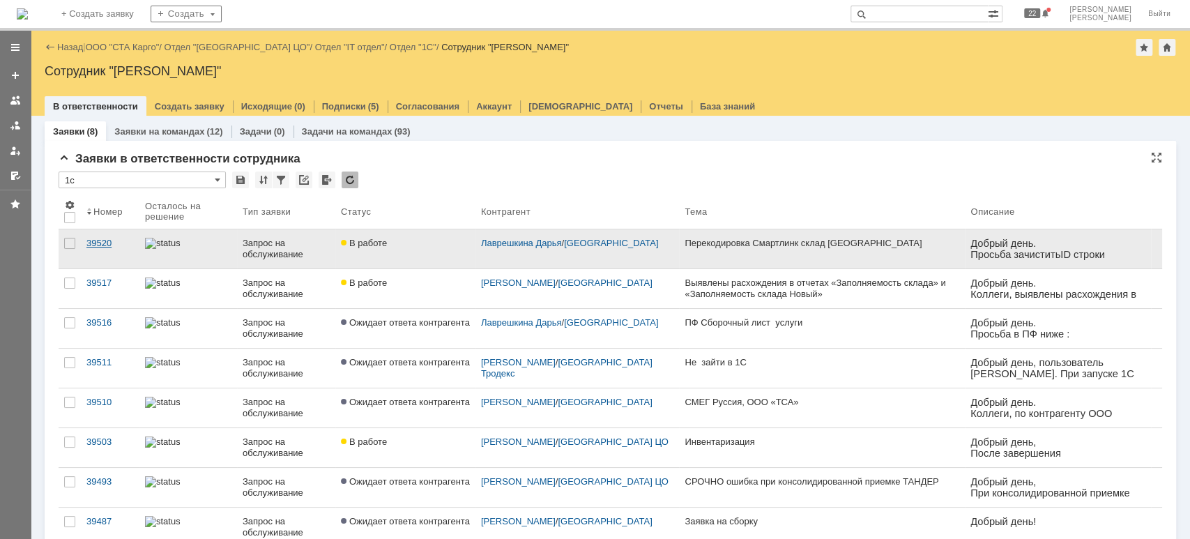
click at [93, 240] on div "39520" at bounding box center [109, 243] width 47 height 11
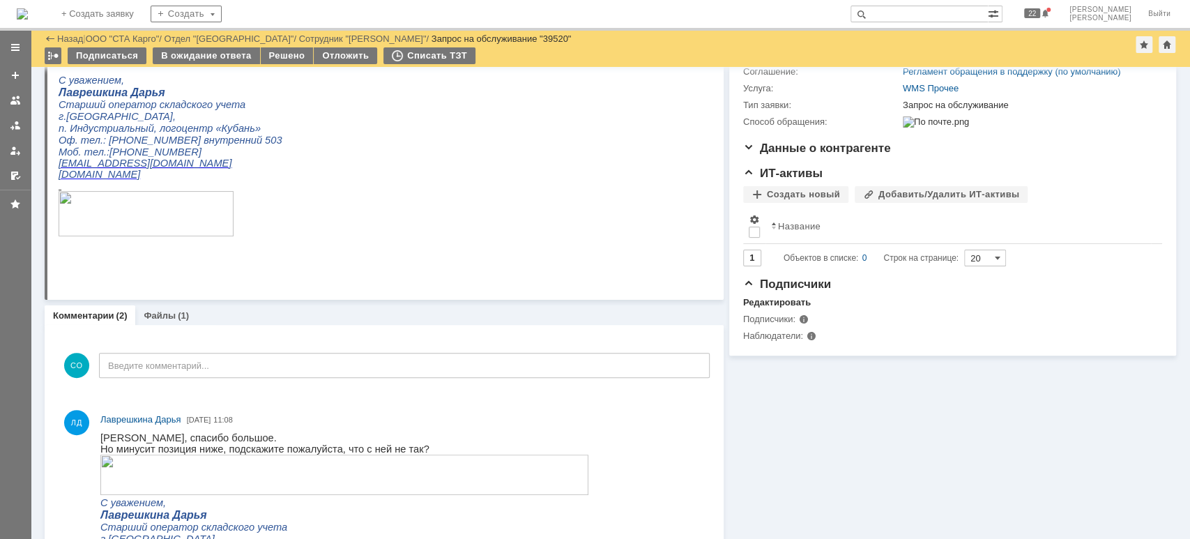
scroll to position [279, 0]
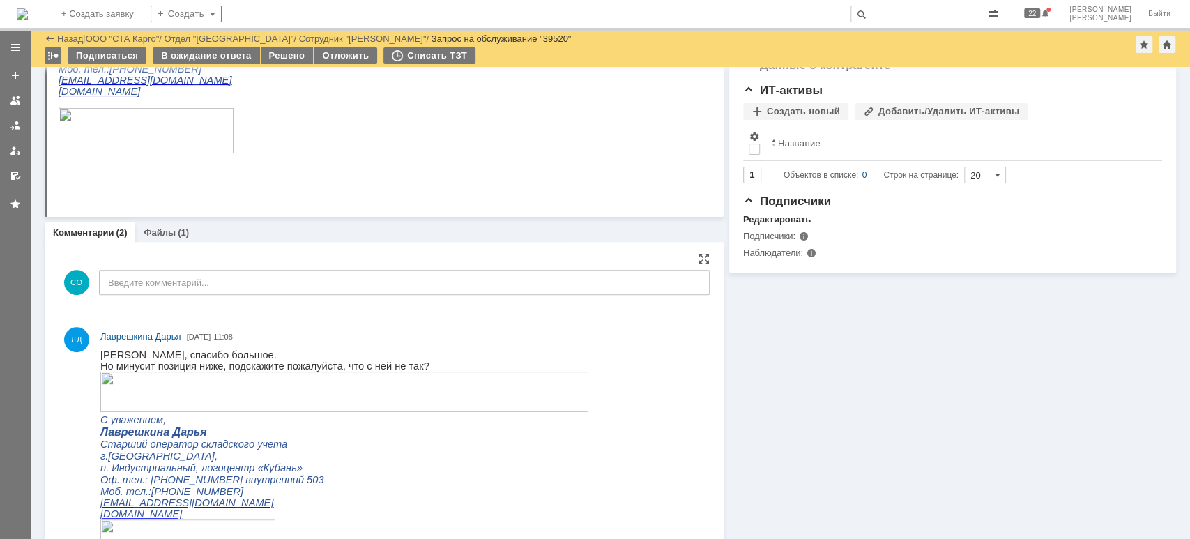
click at [267, 405] on img at bounding box center [344, 391] width 488 height 40
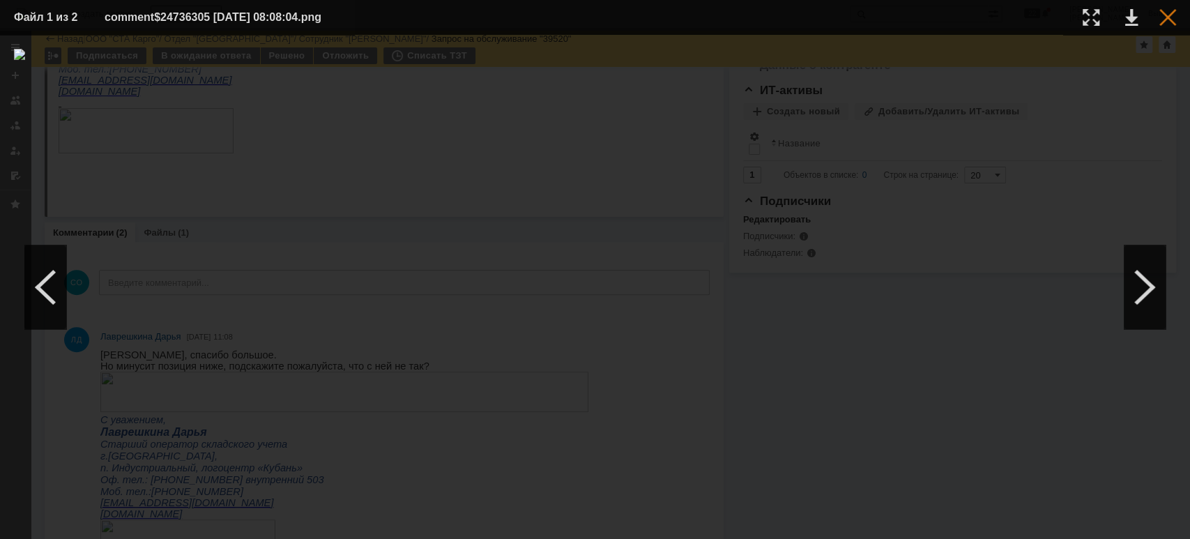
click at [1166, 20] on div at bounding box center [1167, 17] width 17 height 17
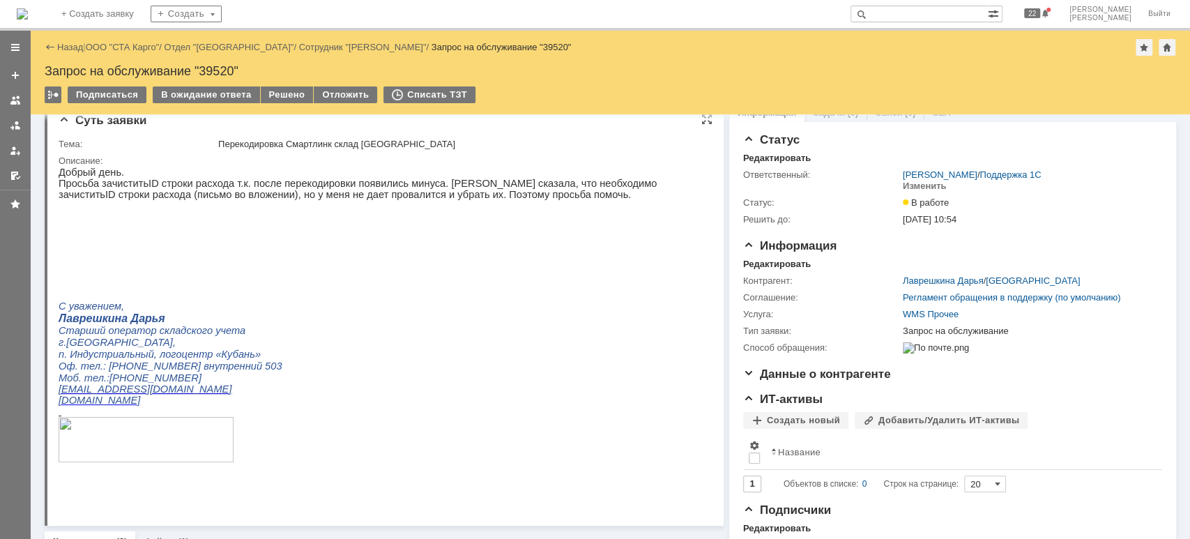
scroll to position [0, 0]
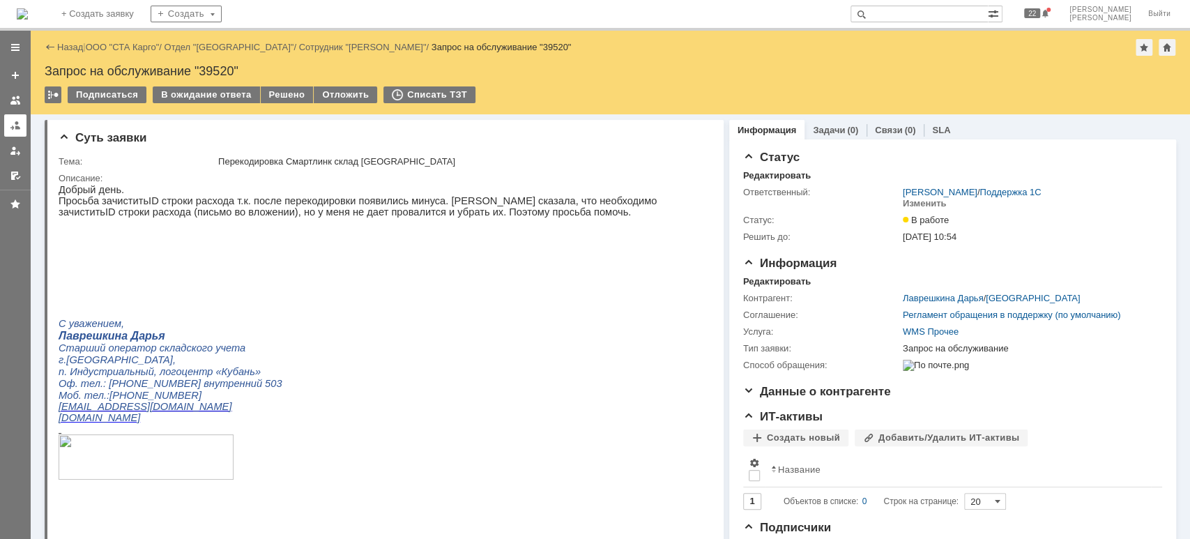
click at [15, 132] on link at bounding box center [15, 125] width 22 height 22
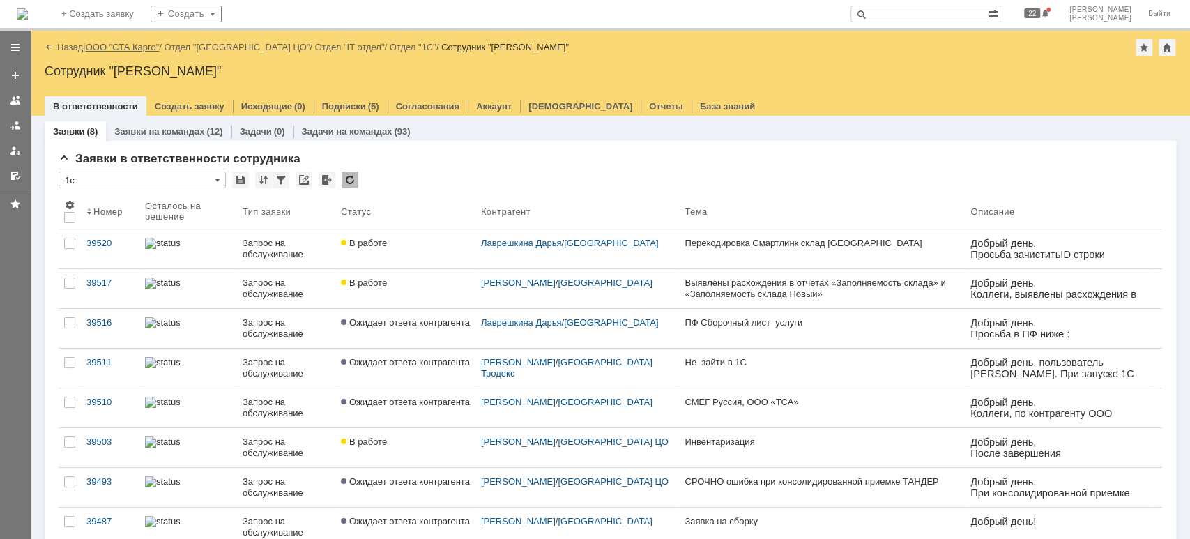
click at [134, 45] on link "ООО "СТА Карго"" at bounding box center [123, 47] width 74 height 10
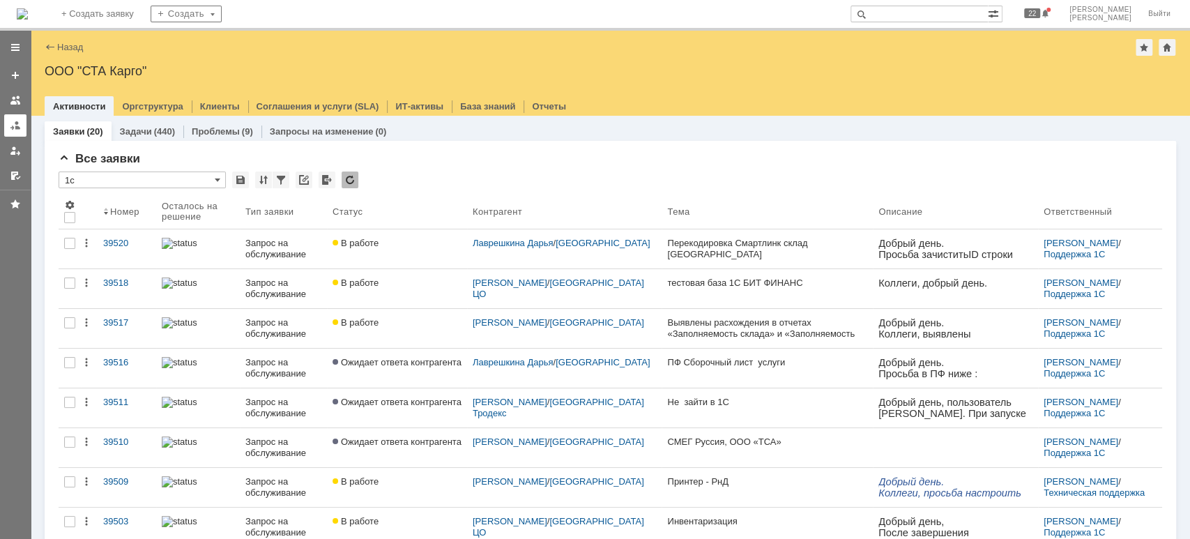
click at [17, 126] on div at bounding box center [15, 125] width 11 height 11
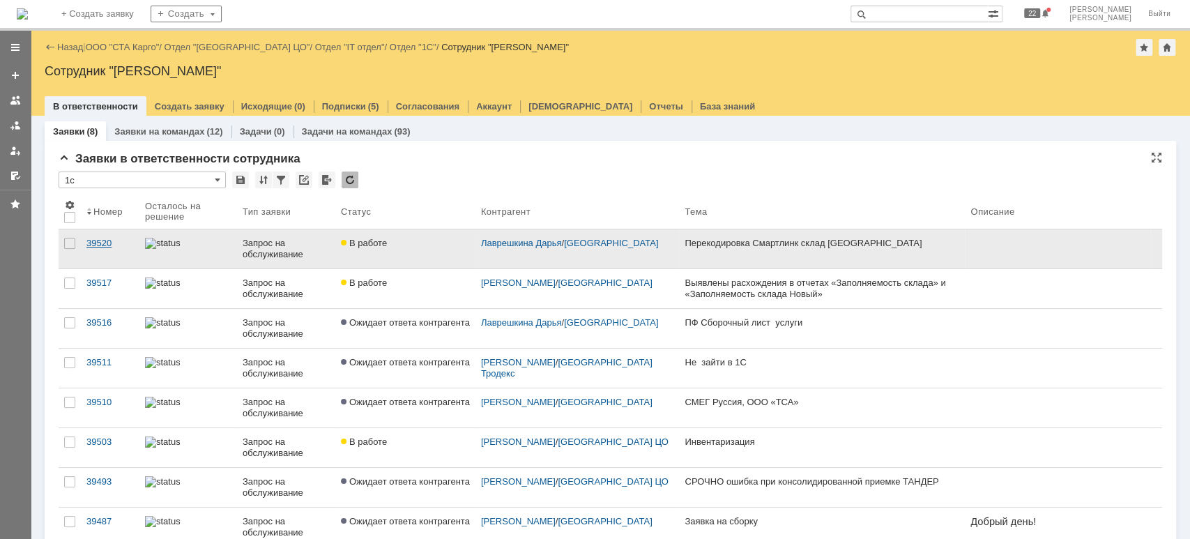
click at [93, 240] on div "39520" at bounding box center [109, 243] width 47 height 11
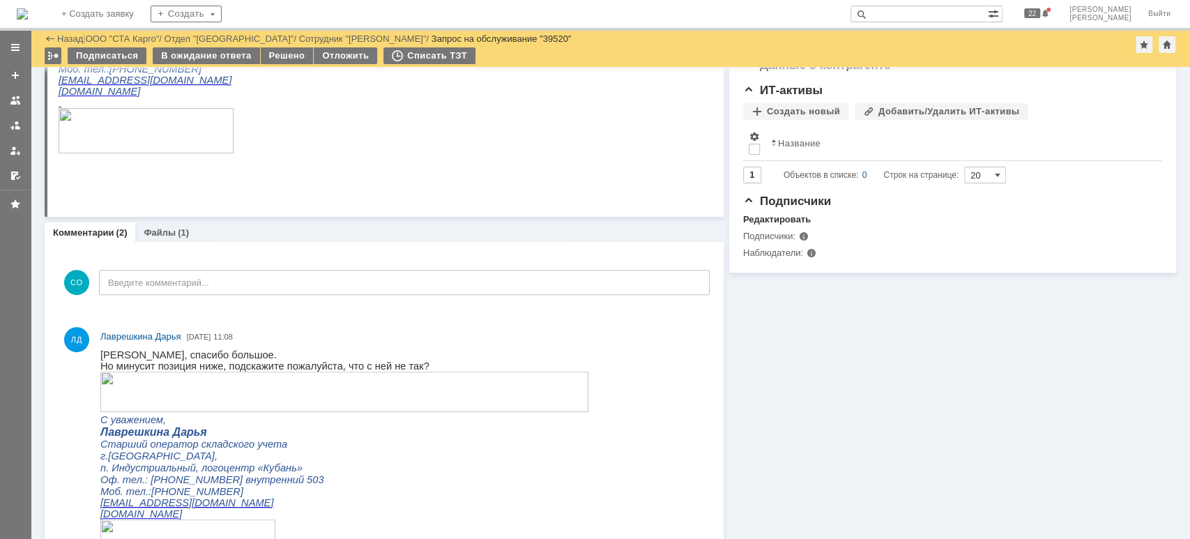
click at [282, 398] on img at bounding box center [344, 391] width 488 height 40
